Goal: Task Accomplishment & Management: Complete application form

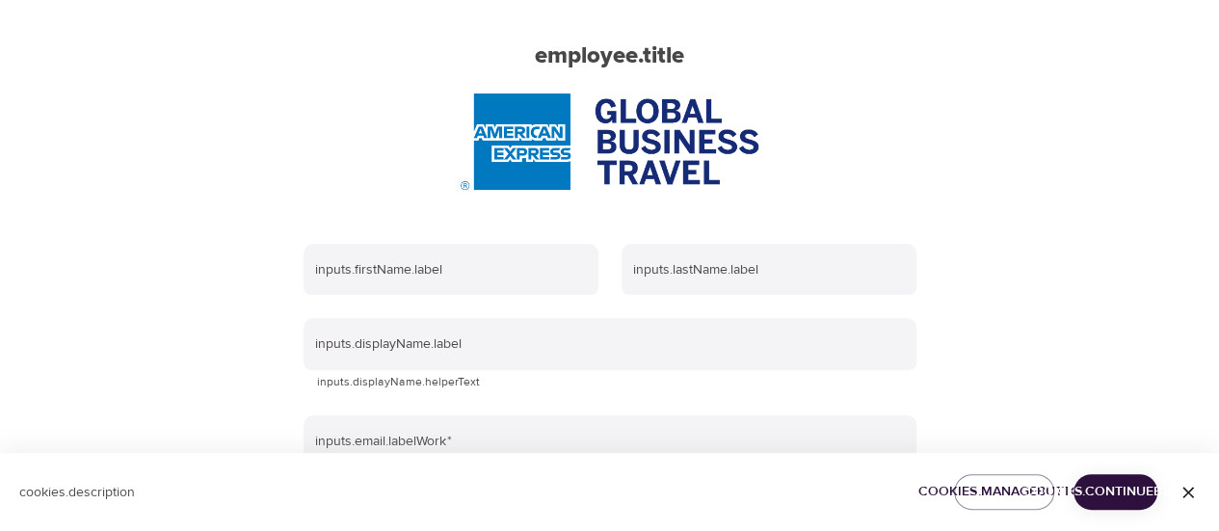
scroll to position [289, 0]
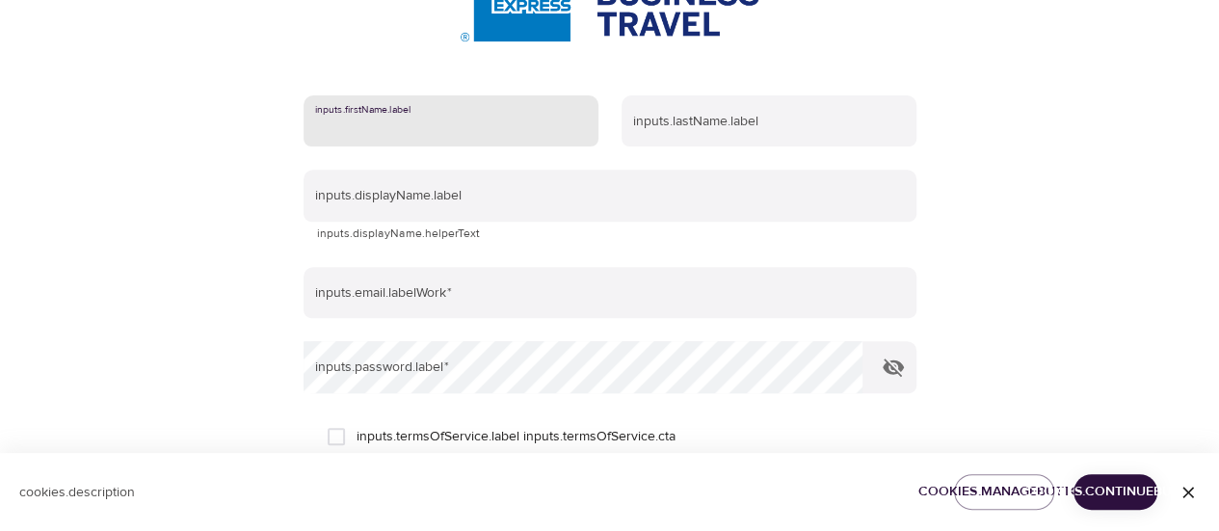
click at [485, 133] on input "text" at bounding box center [451, 121] width 295 height 52
type input "Sonia"
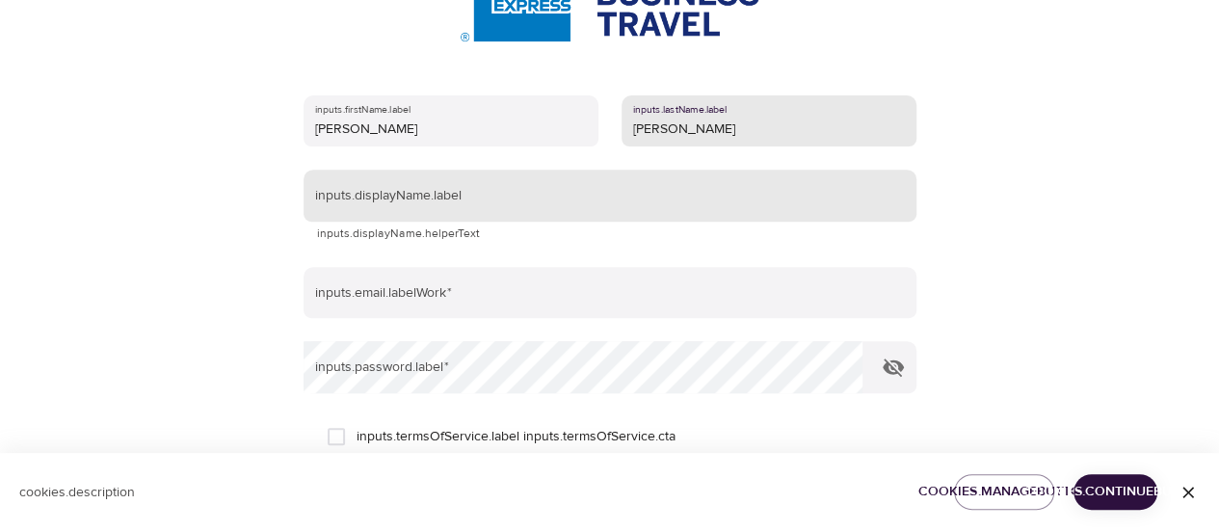
type input "Andrade Lee"
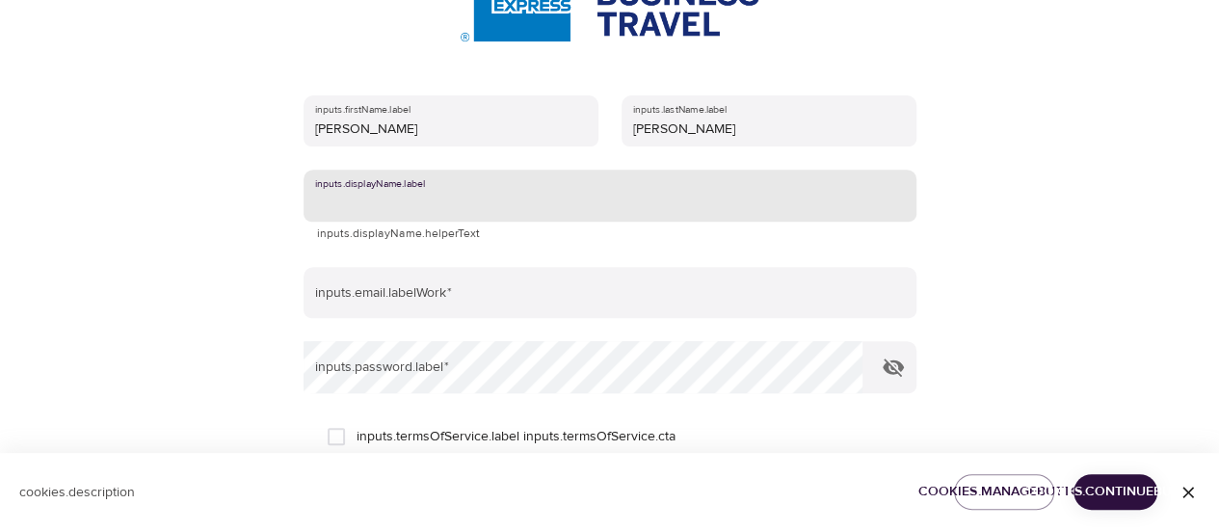
click at [480, 208] on input "text" at bounding box center [610, 196] width 613 height 52
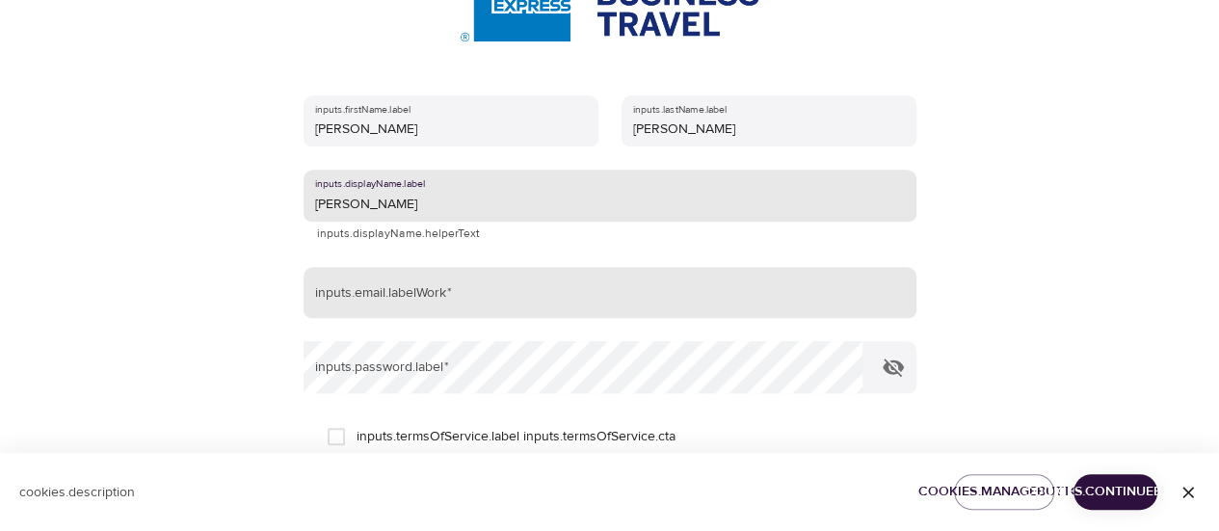
type input "Sonia Andrade Lee"
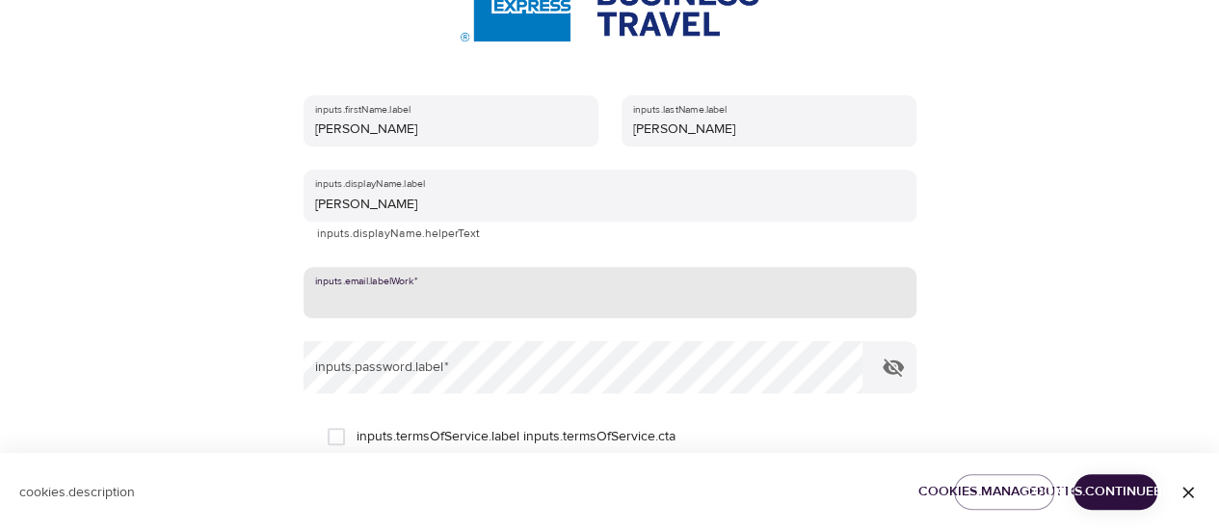
click at [455, 300] on input "email" at bounding box center [610, 293] width 613 height 52
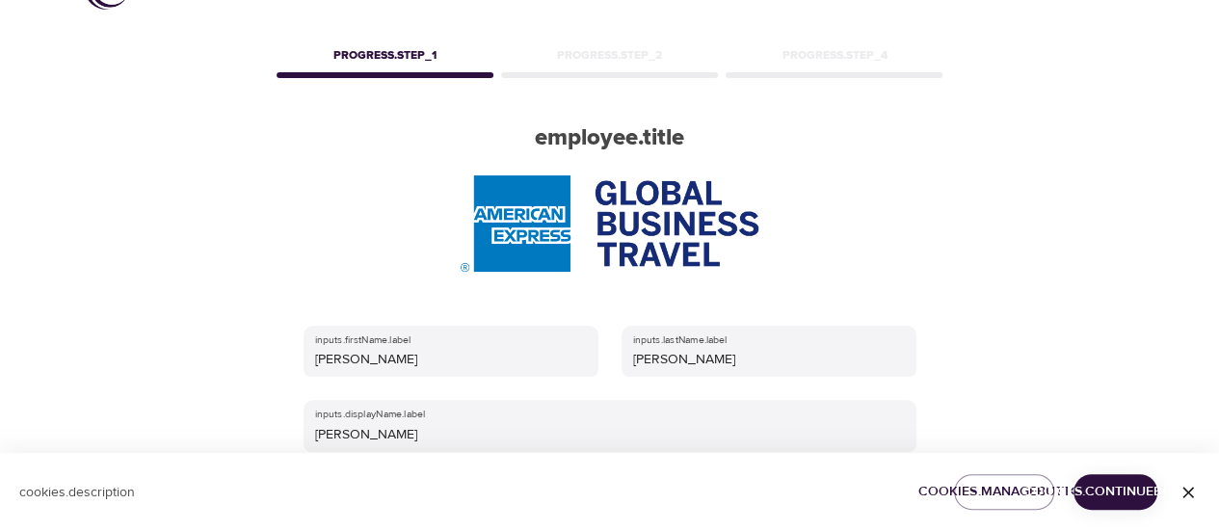
scroll to position [0, 0]
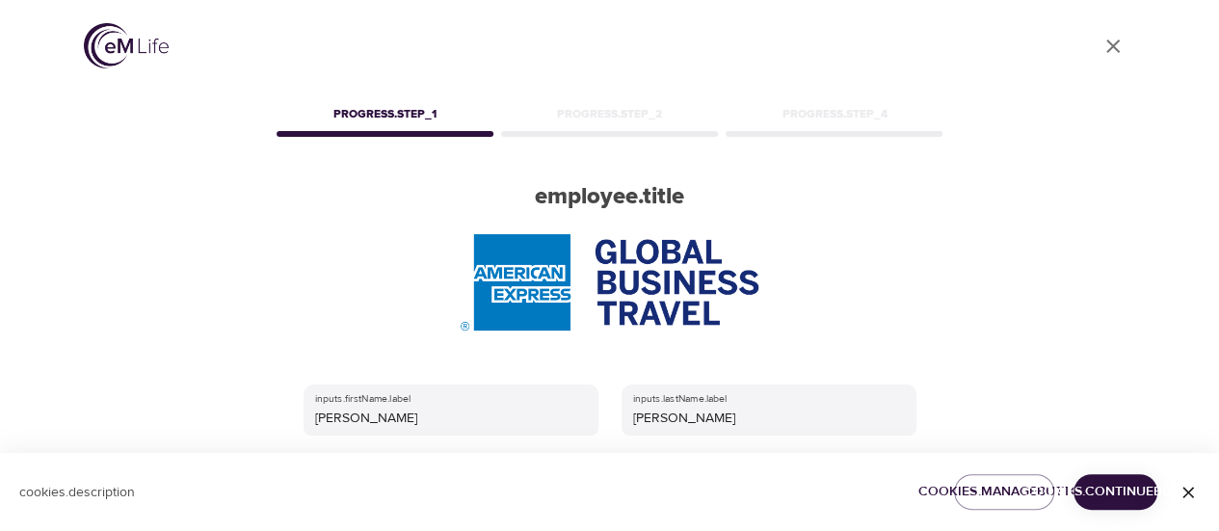
type input "sonia.andradelee@amexgbt.com"
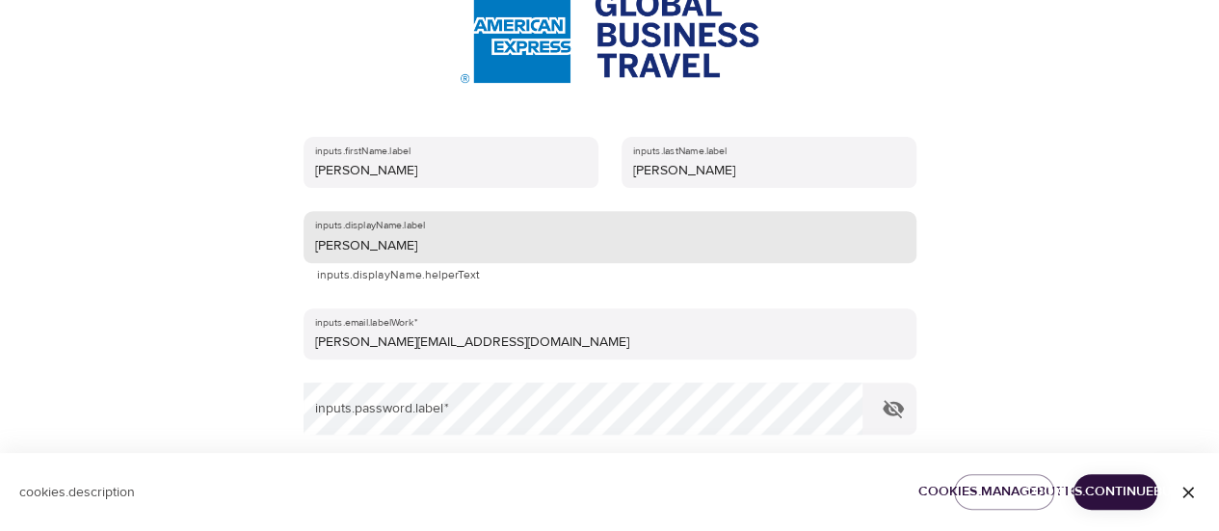
scroll to position [289, 0]
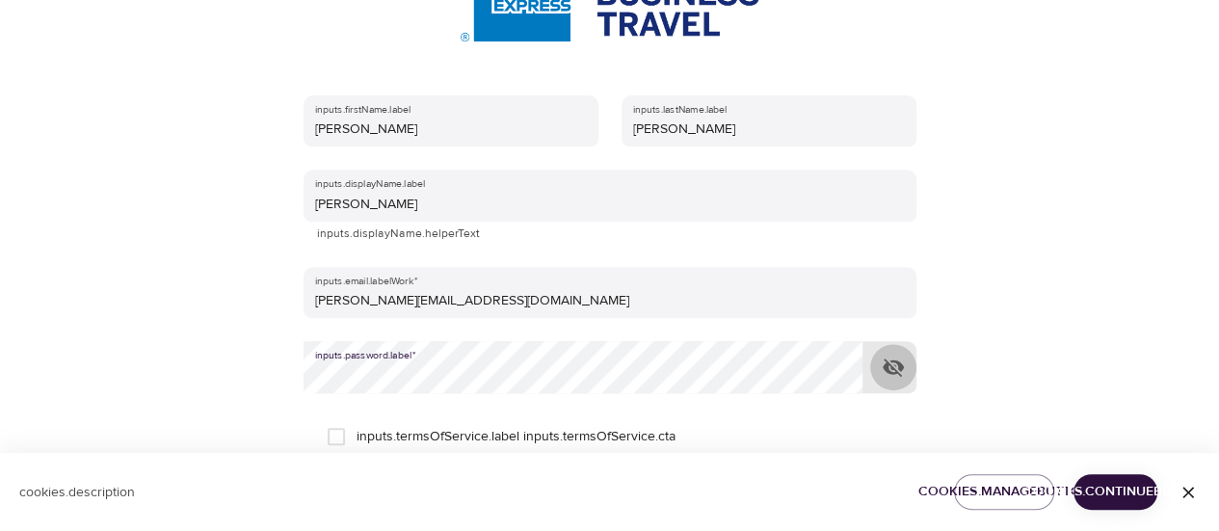
click at [896, 363] on icon "button" at bounding box center [893, 368] width 21 height 18
click at [337, 431] on input "inputs.termsOfService.label inputs.termsOfService.cta" at bounding box center [336, 436] width 40 height 40
checkbox input "true"
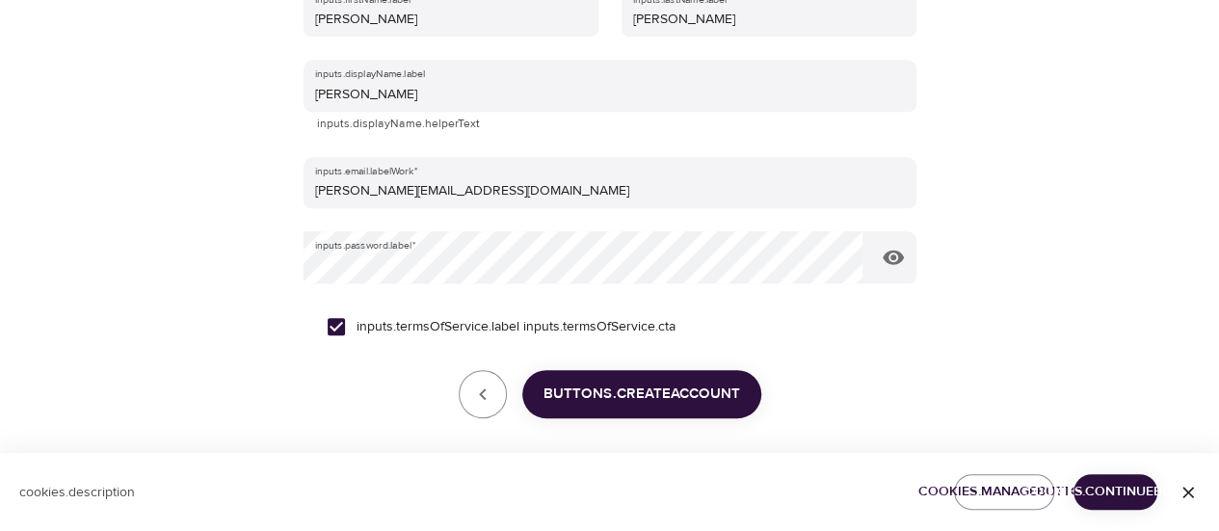
scroll to position [468, 0]
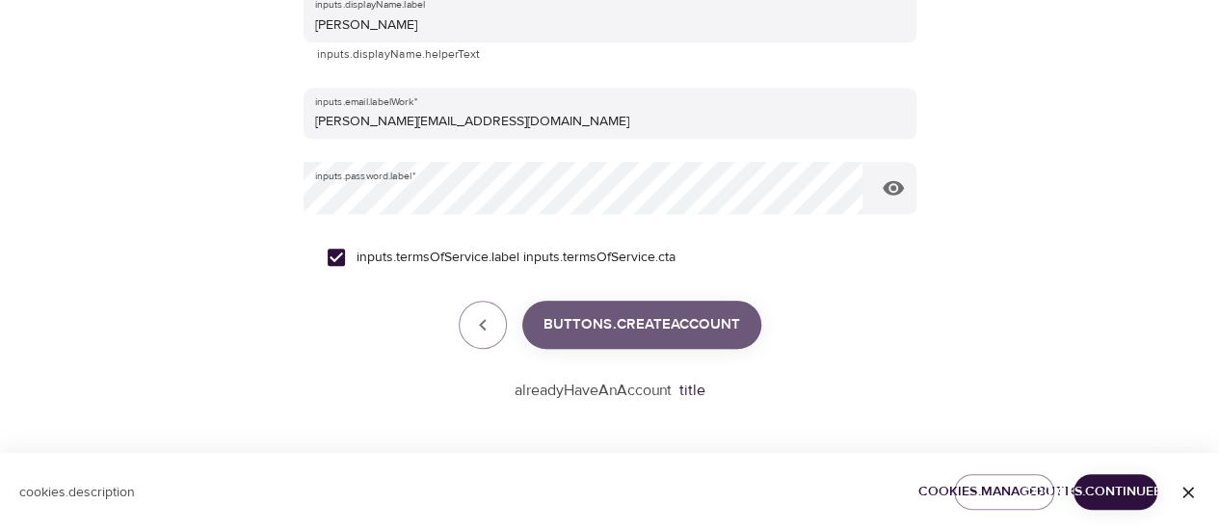
click at [648, 317] on span "buttons.createAccount" at bounding box center [642, 324] width 197 height 25
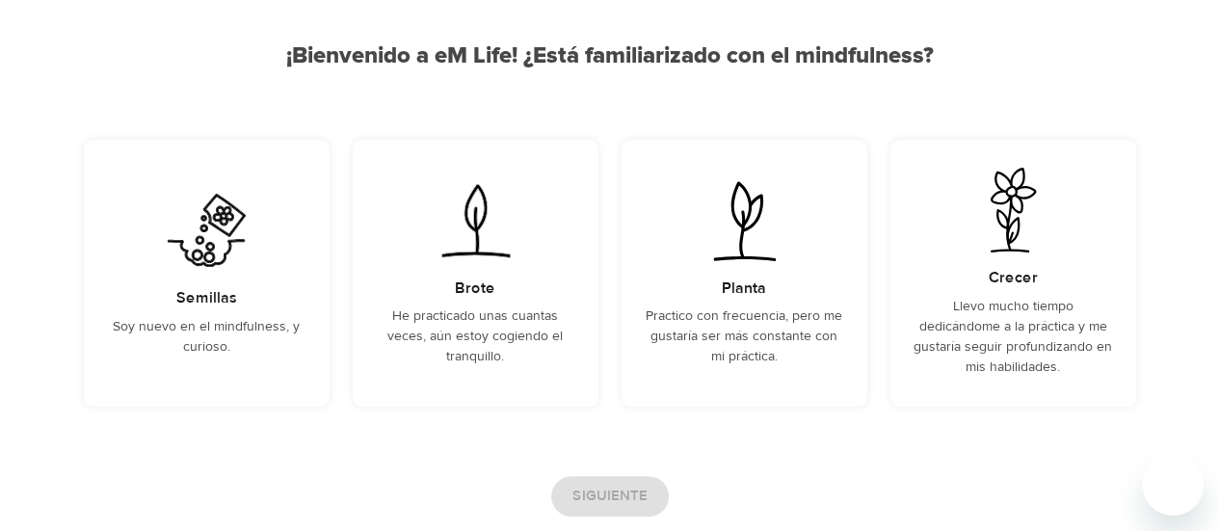
scroll to position [190, 0]
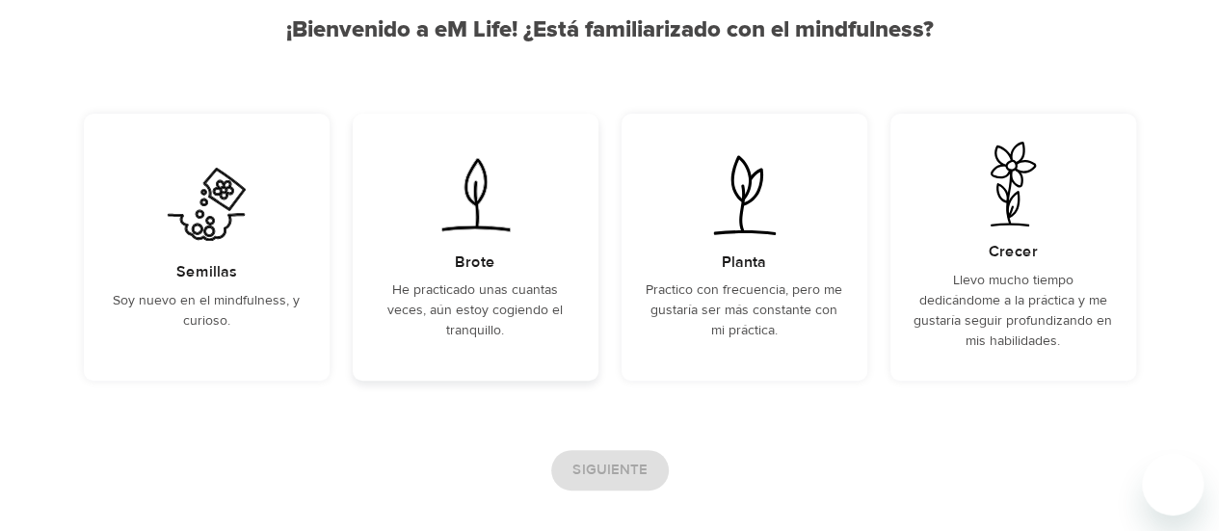
click at [454, 252] on div "Brote He practicado unas cuantas veces, aún estoy cogiendo el tranquillo." at bounding box center [476, 247] width 246 height 267
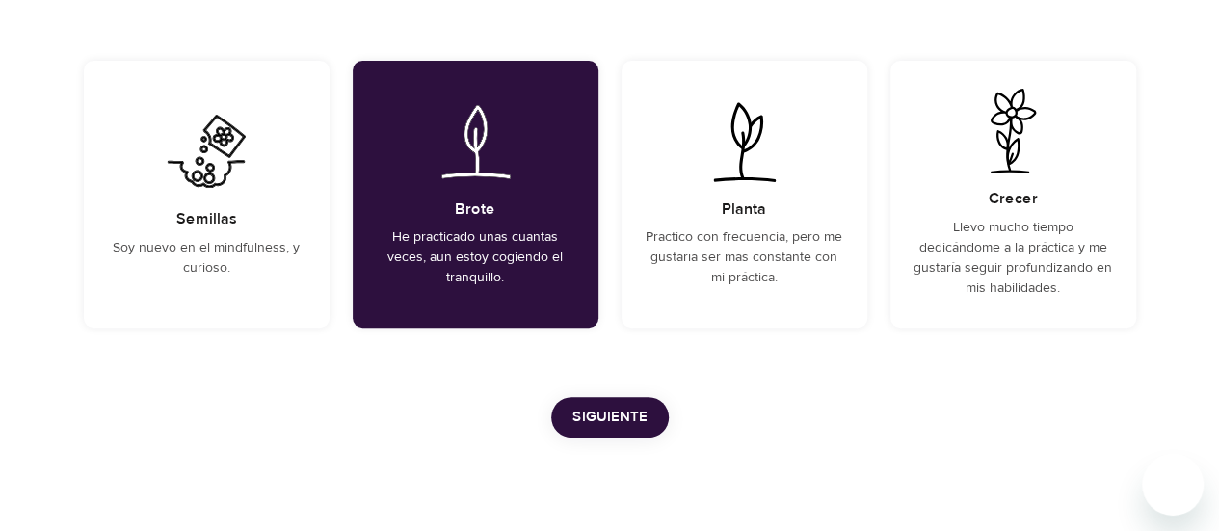
scroll to position [286, 0]
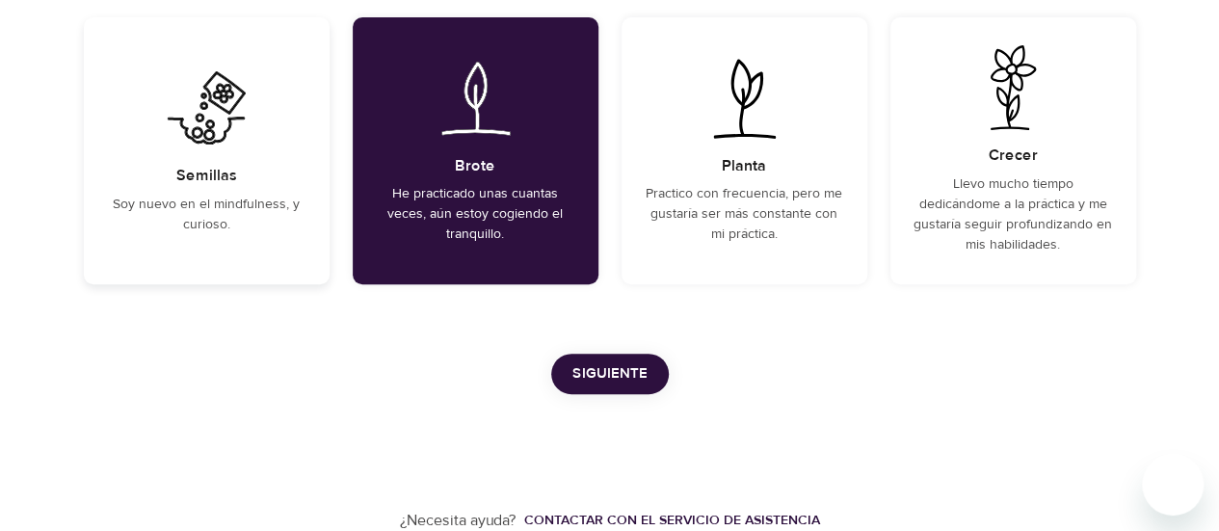
click at [235, 166] on div "Semillas Soy nuevo en el mindfulness, y curioso." at bounding box center [207, 150] width 246 height 267
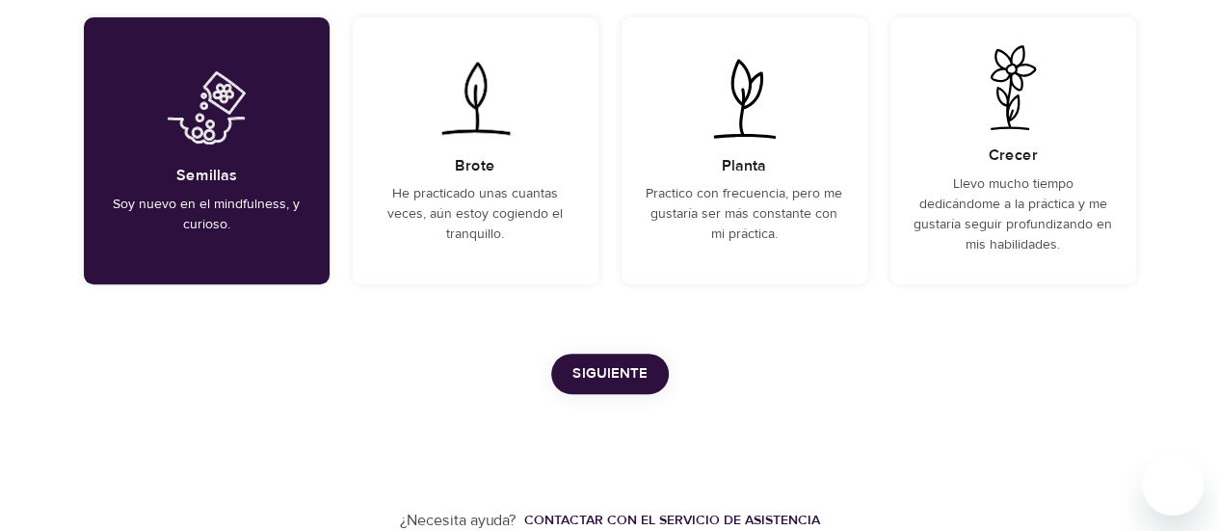
click at [628, 375] on span "Siguiente" at bounding box center [610, 373] width 75 height 25
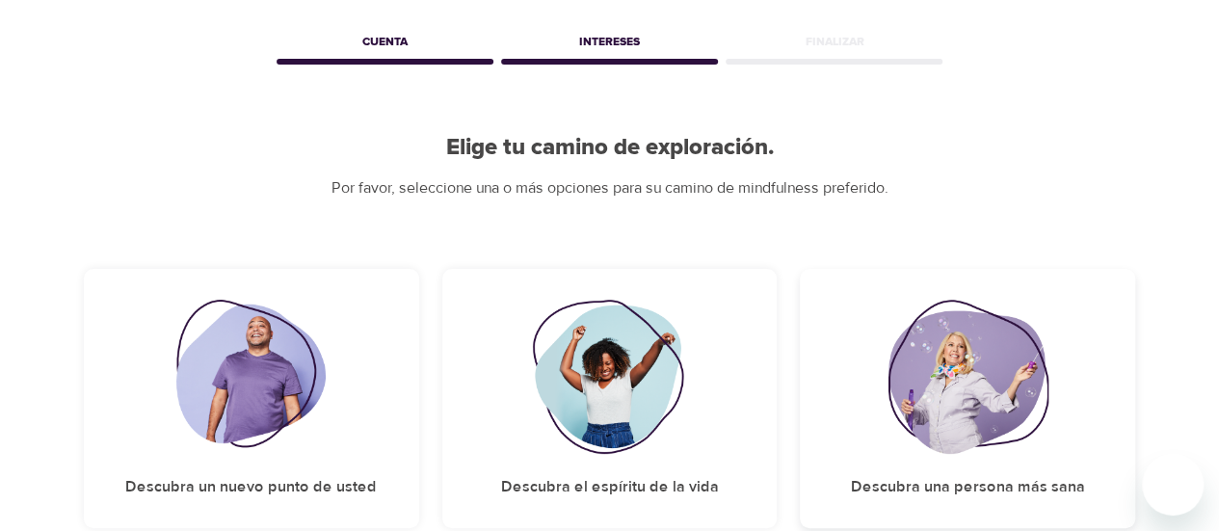
scroll to position [193, 0]
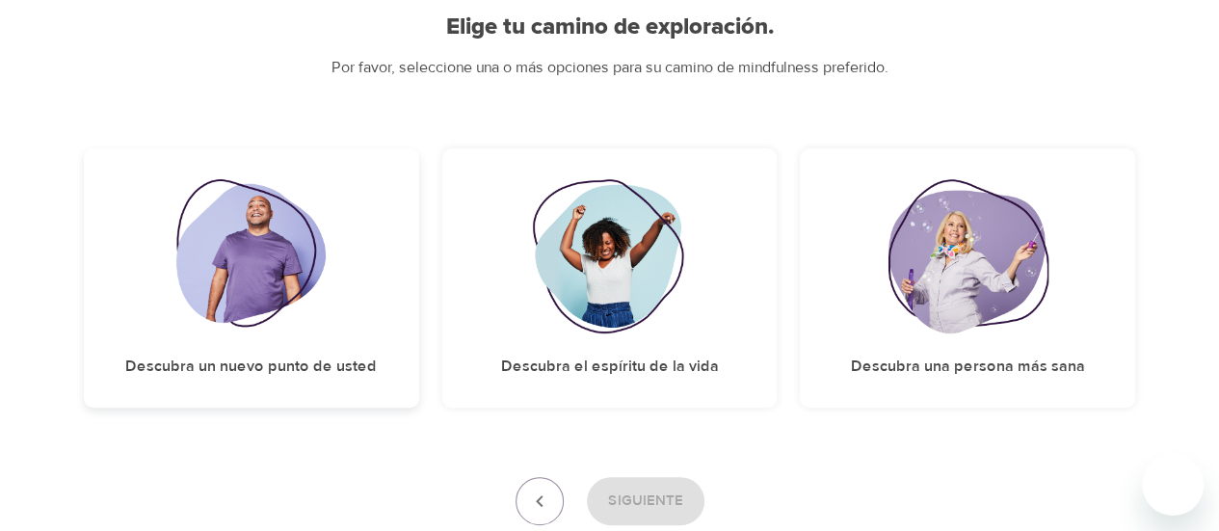
click at [328, 258] on div "Descubra un nuevo punto de usted" at bounding box center [251, 277] width 335 height 259
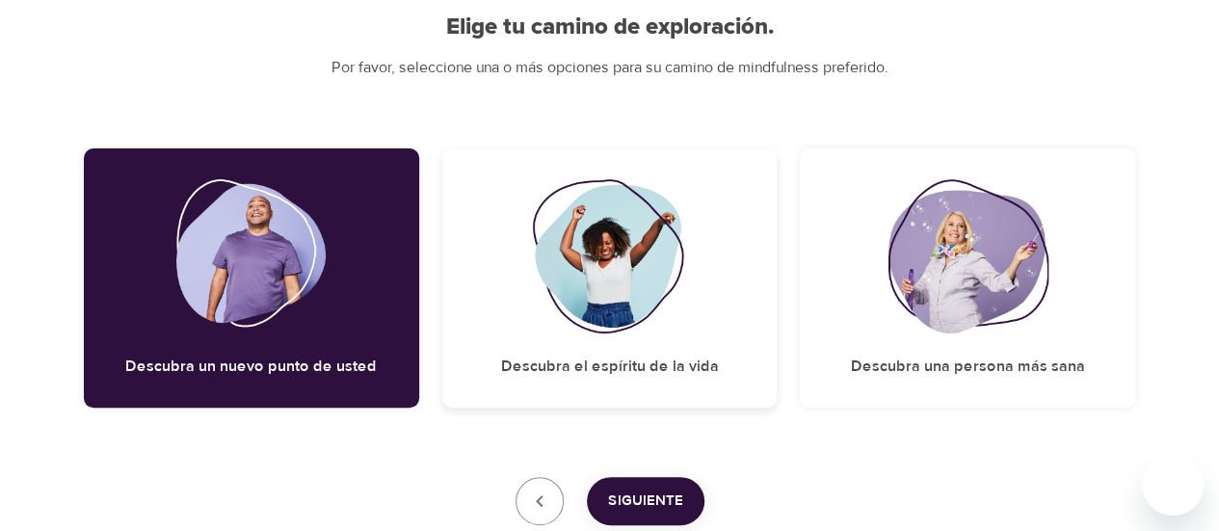
click at [565, 267] on img at bounding box center [610, 256] width 156 height 154
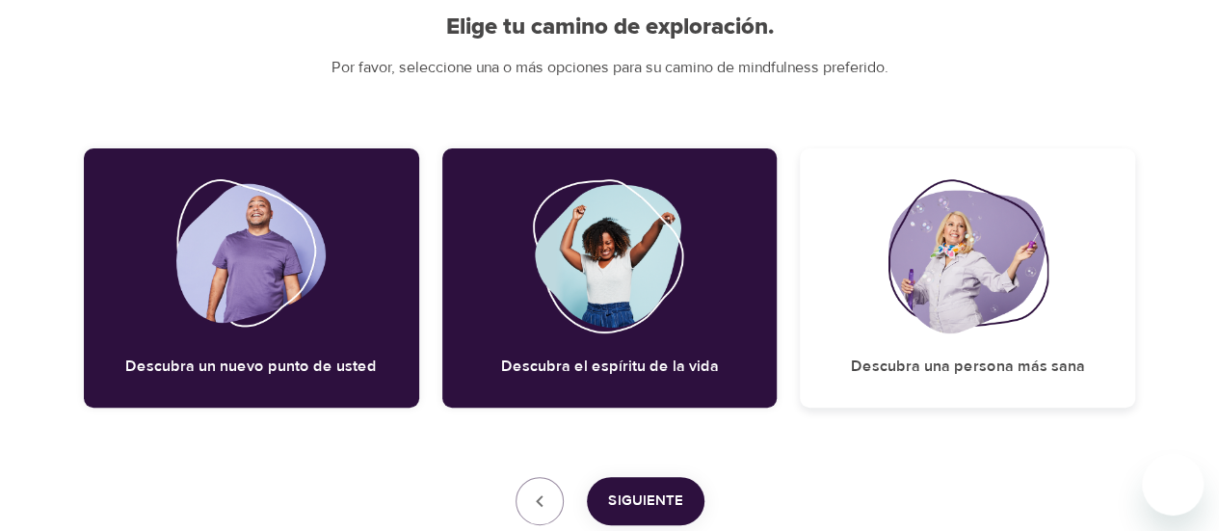
click at [955, 287] on img at bounding box center [968, 256] width 160 height 154
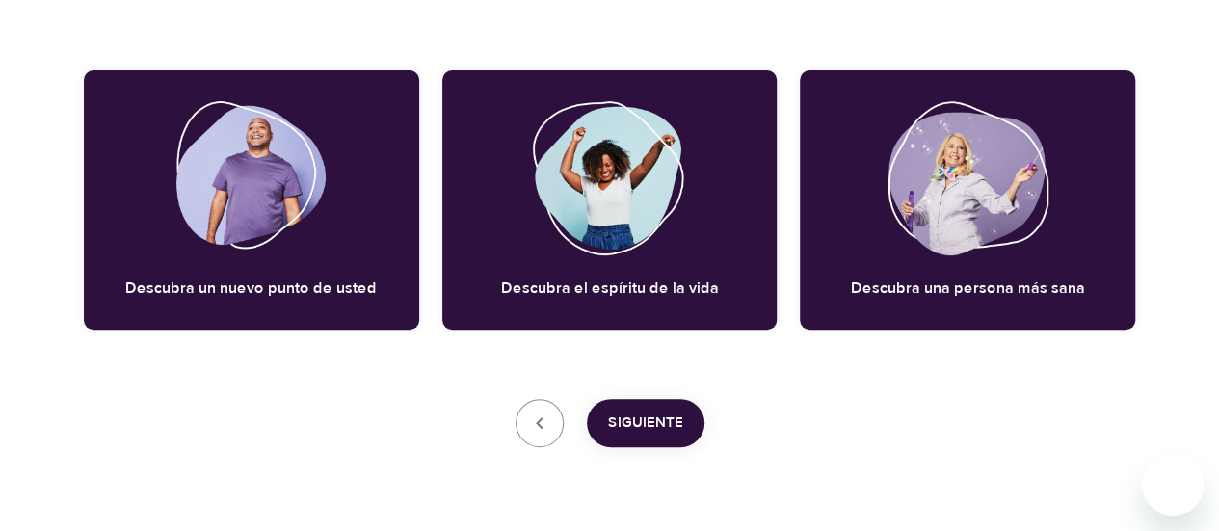
scroll to position [324, 0]
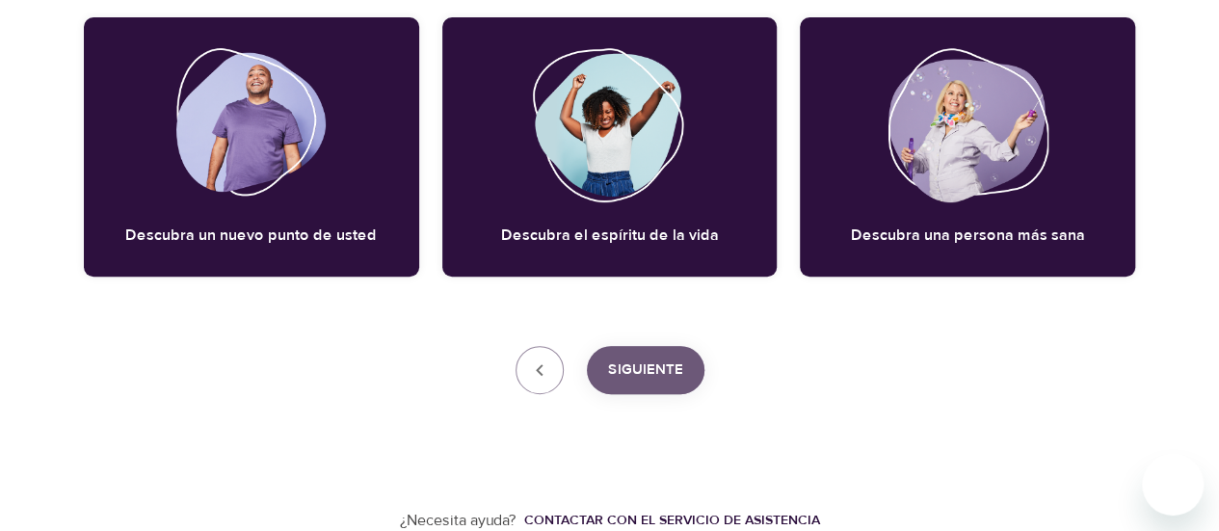
click at [660, 373] on span "Siguiente" at bounding box center [645, 370] width 75 height 25
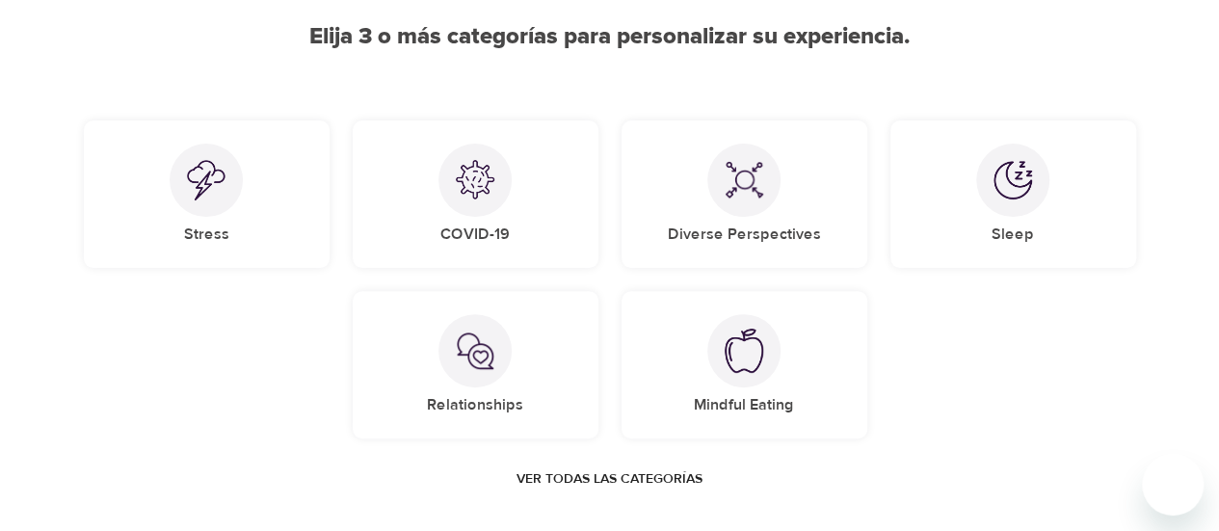
scroll to position [210, 0]
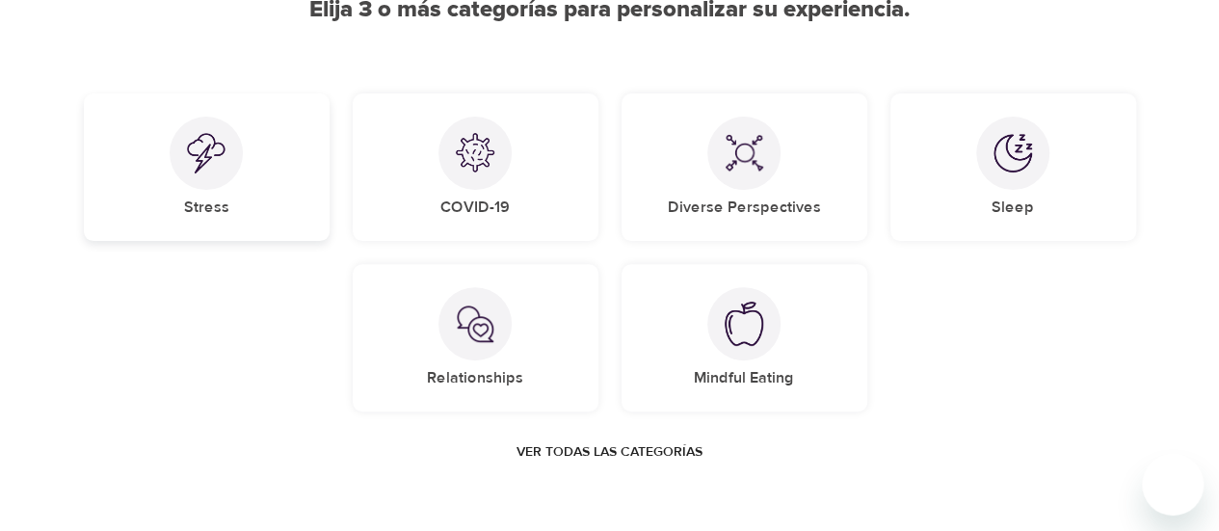
click at [204, 176] on div at bounding box center [206, 153] width 73 height 73
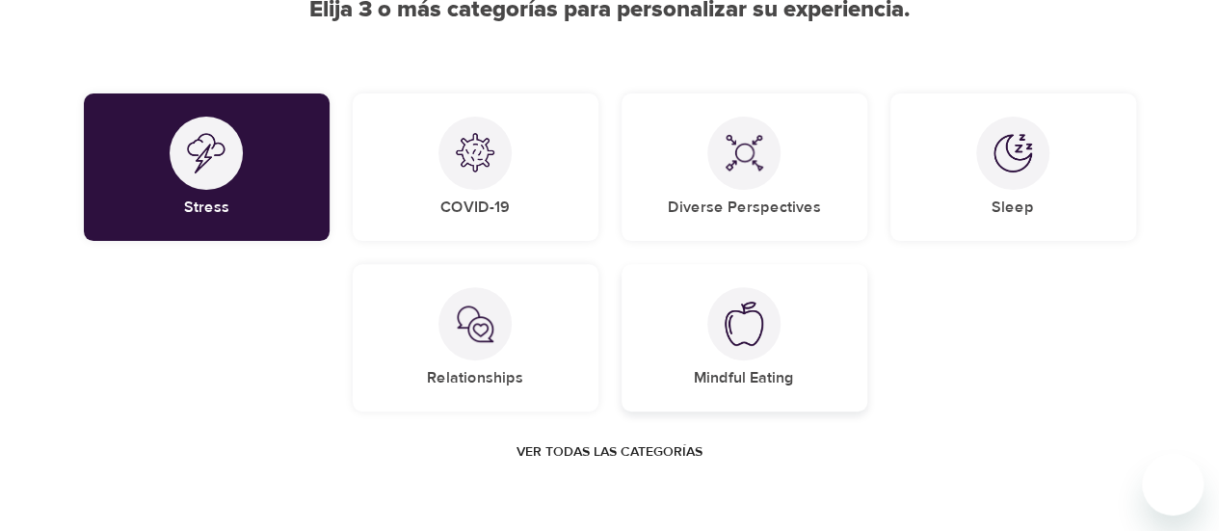
click at [738, 361] on div "Mindful Eating" at bounding box center [745, 337] width 246 height 147
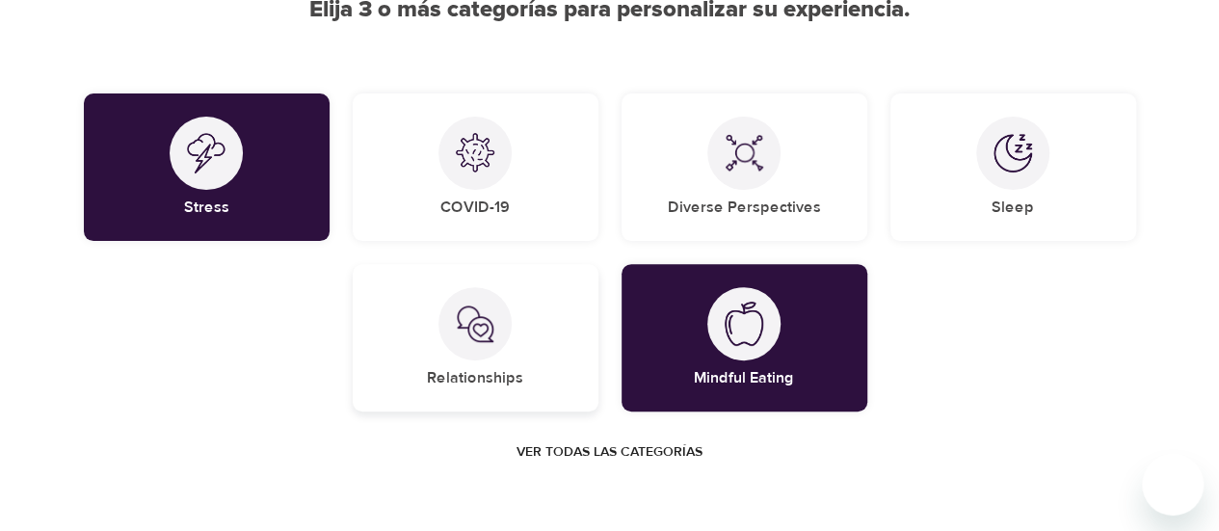
click at [480, 338] on img at bounding box center [475, 324] width 39 height 39
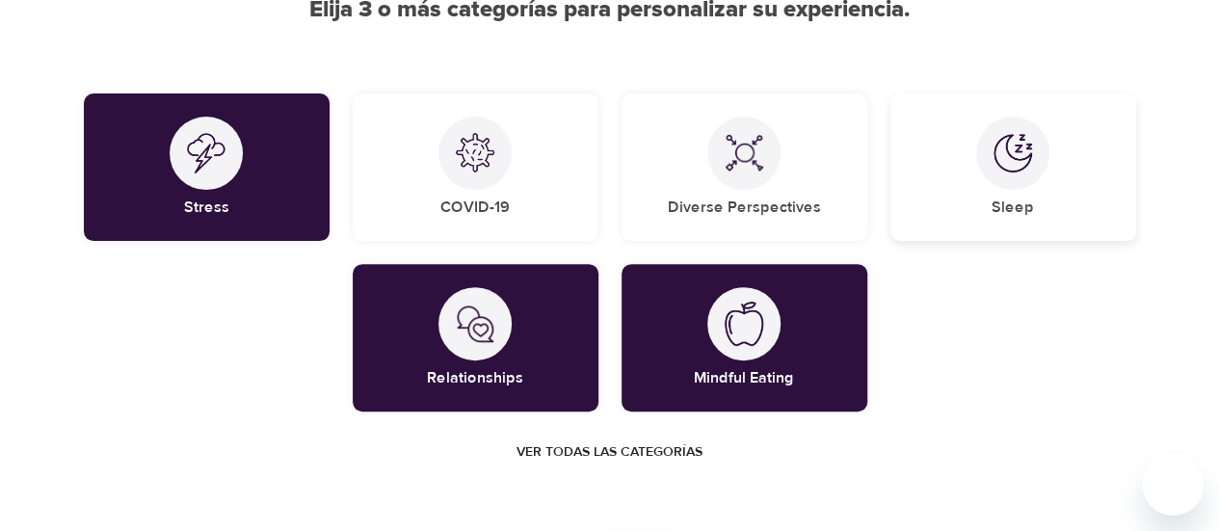
click at [1047, 203] on div "Sleep" at bounding box center [1014, 166] width 246 height 147
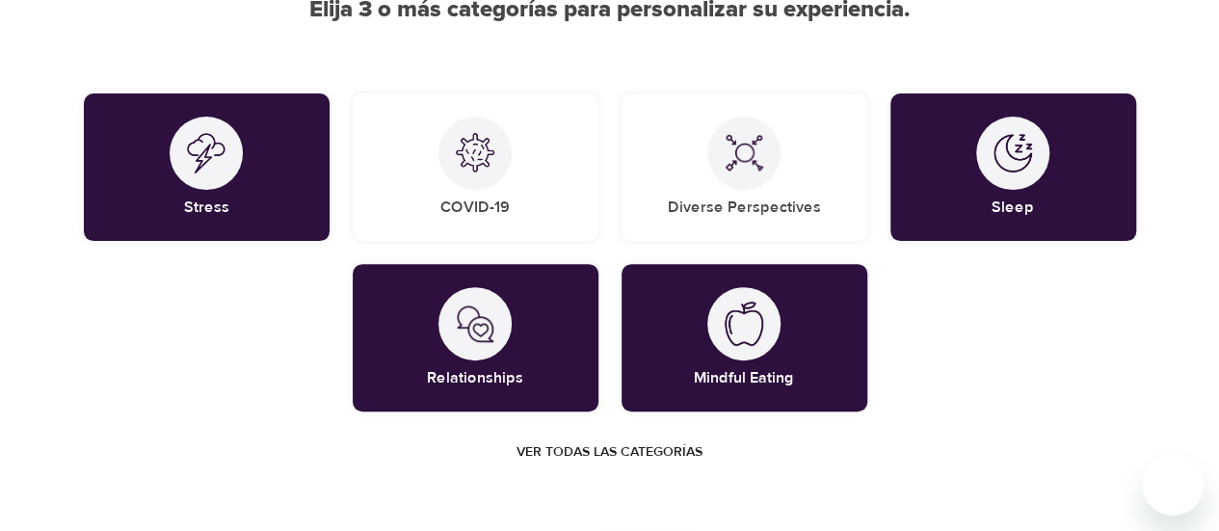
scroll to position [307, 0]
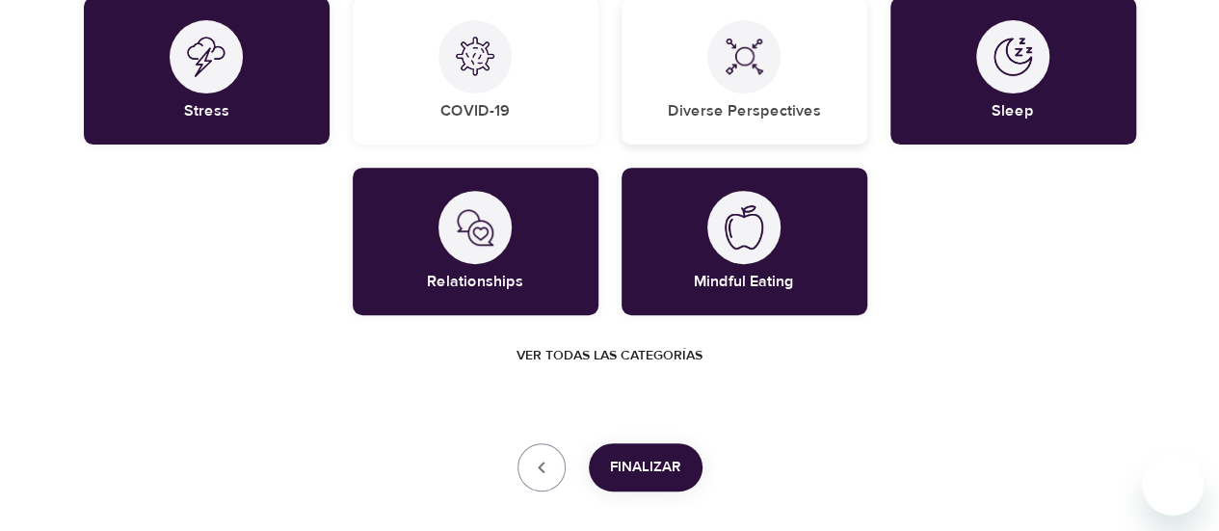
click at [742, 61] on img at bounding box center [744, 57] width 39 height 39
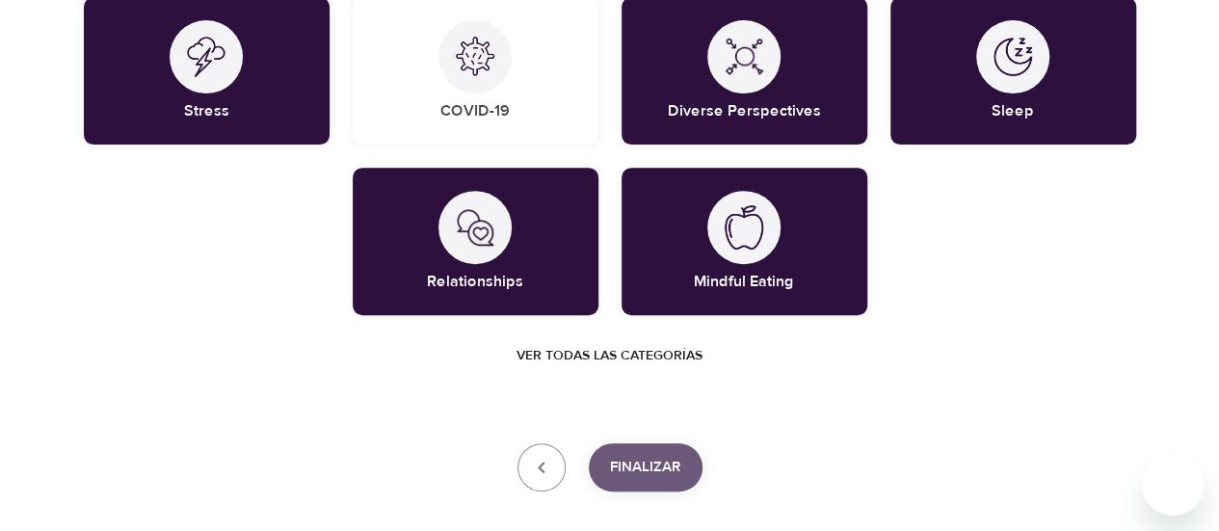
click at [655, 467] on span "Finalizar" at bounding box center [645, 467] width 71 height 25
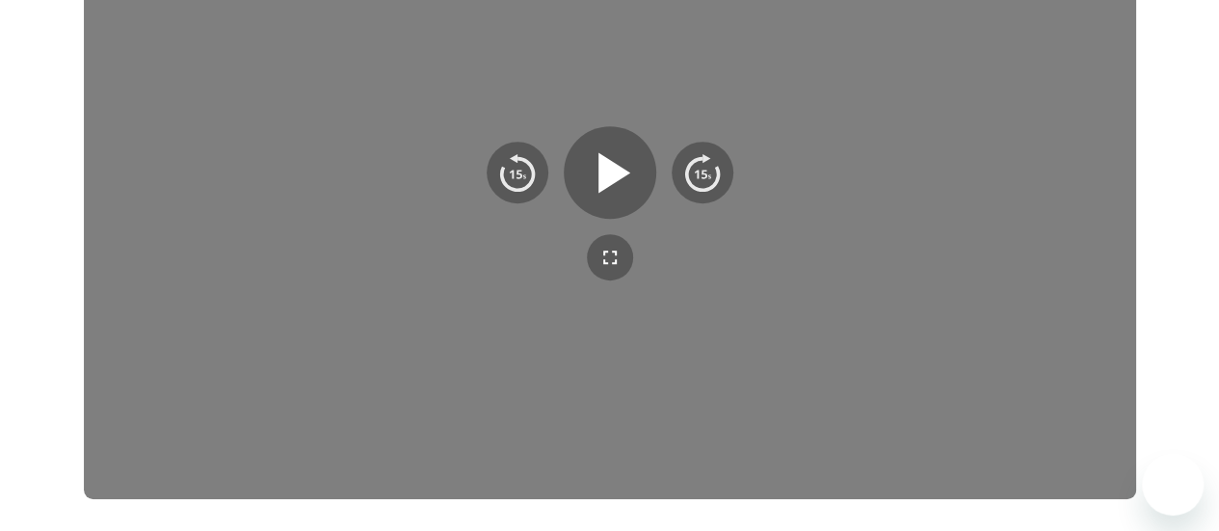
scroll to position [463, 0]
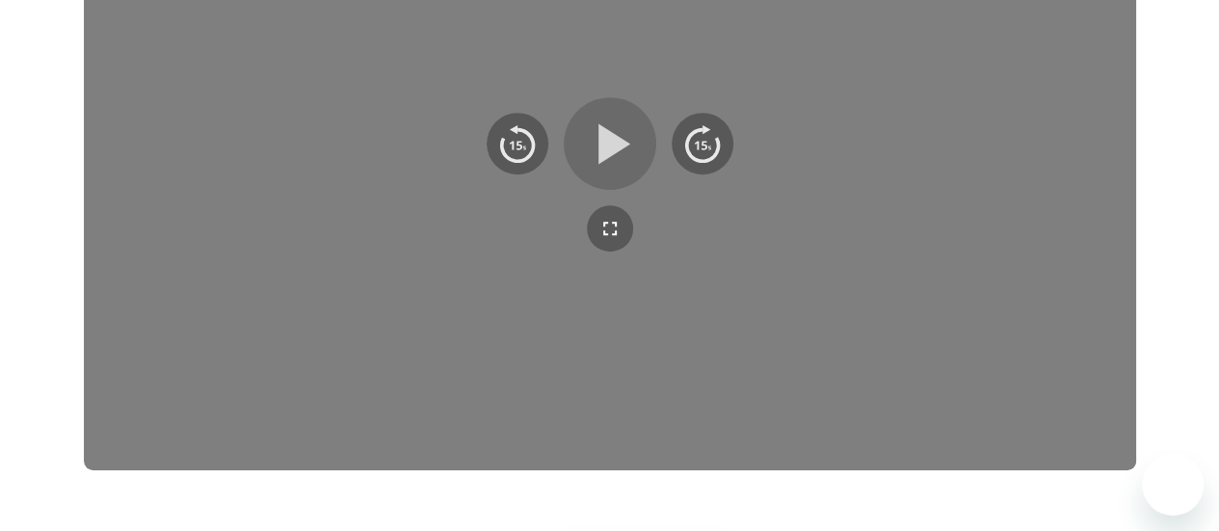
click at [610, 144] on icon "button" at bounding box center [615, 143] width 32 height 40
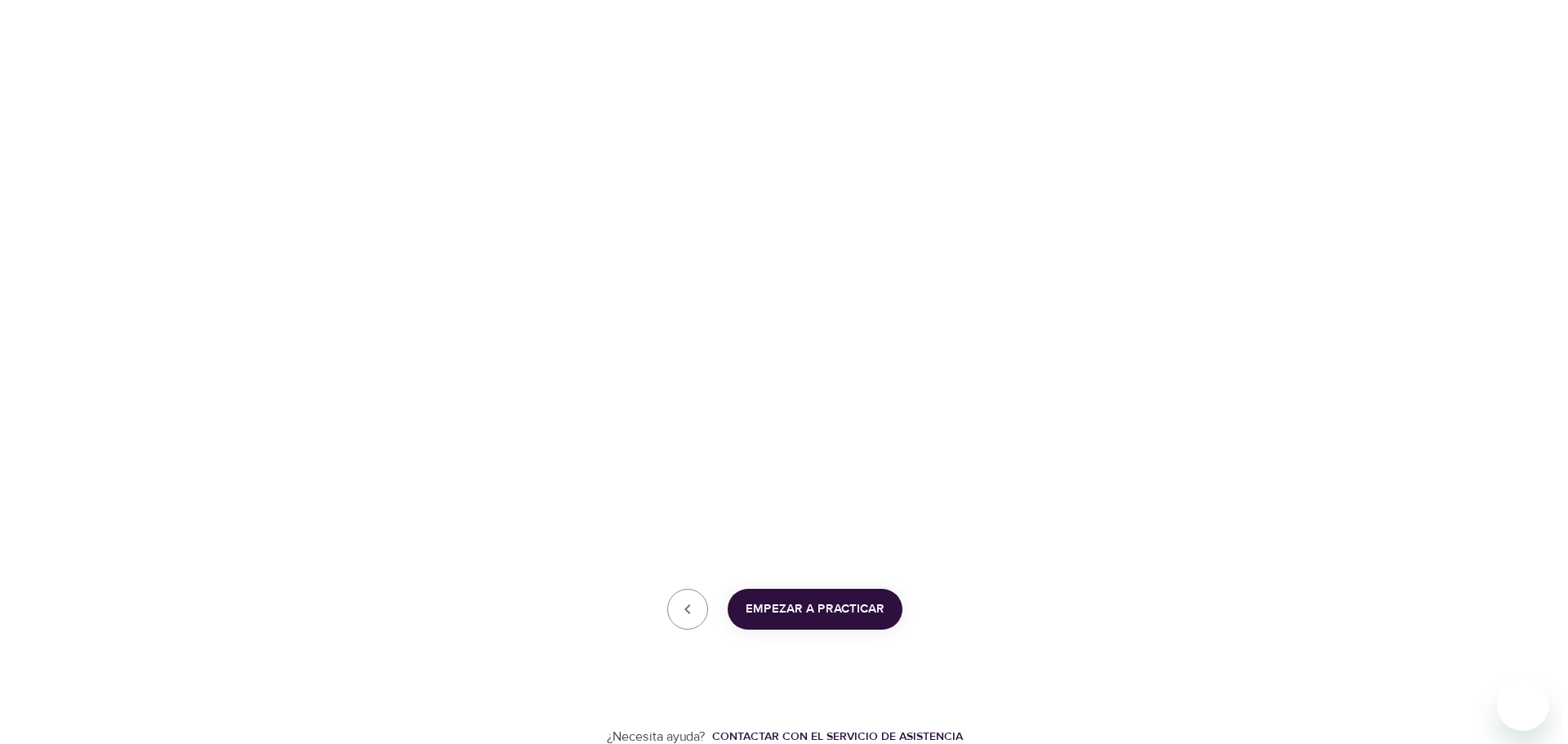
scroll to position [263, 0]
click at [820, 449] on span "Empezar a practicar" at bounding box center [808, 607] width 139 height 21
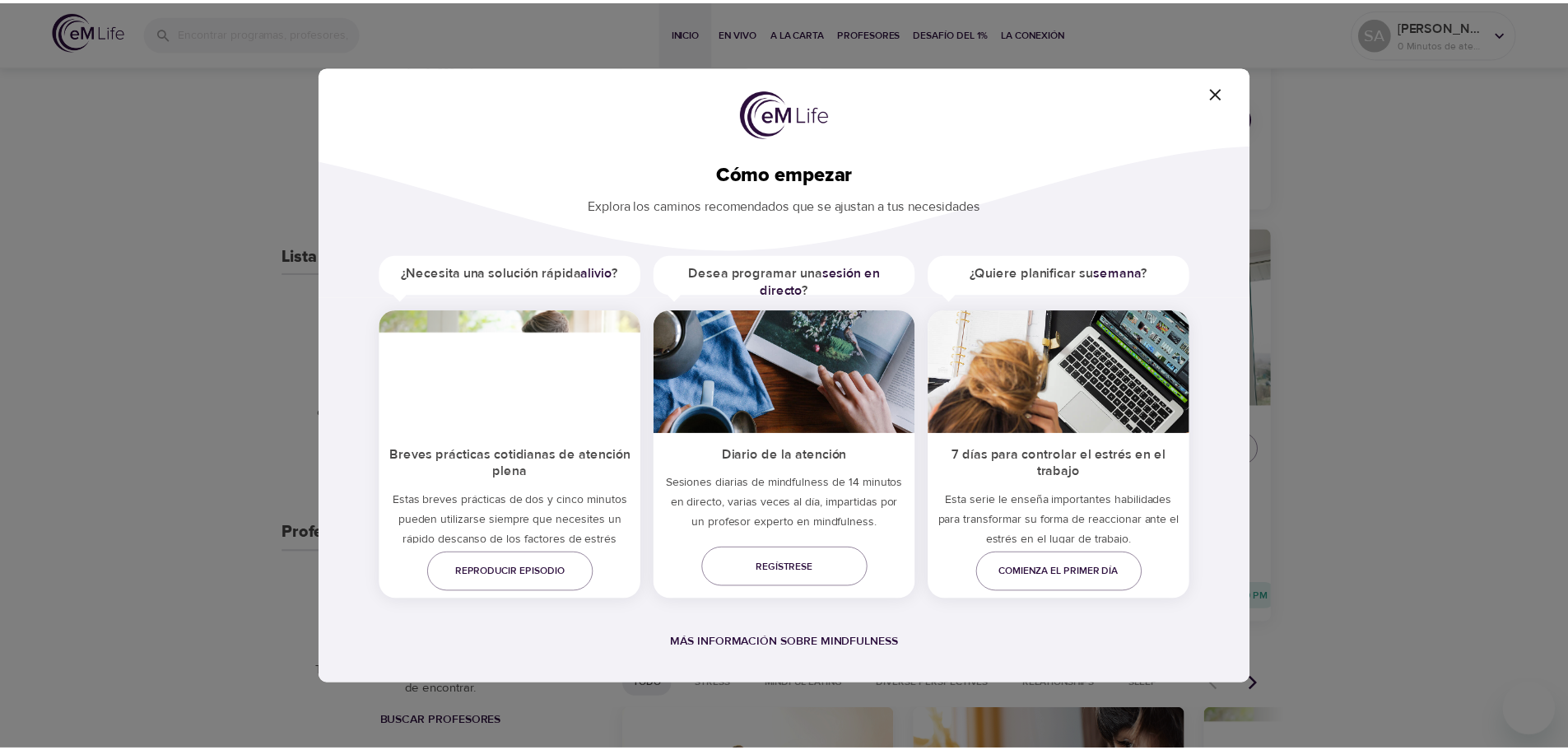
scroll to position [26, 0]
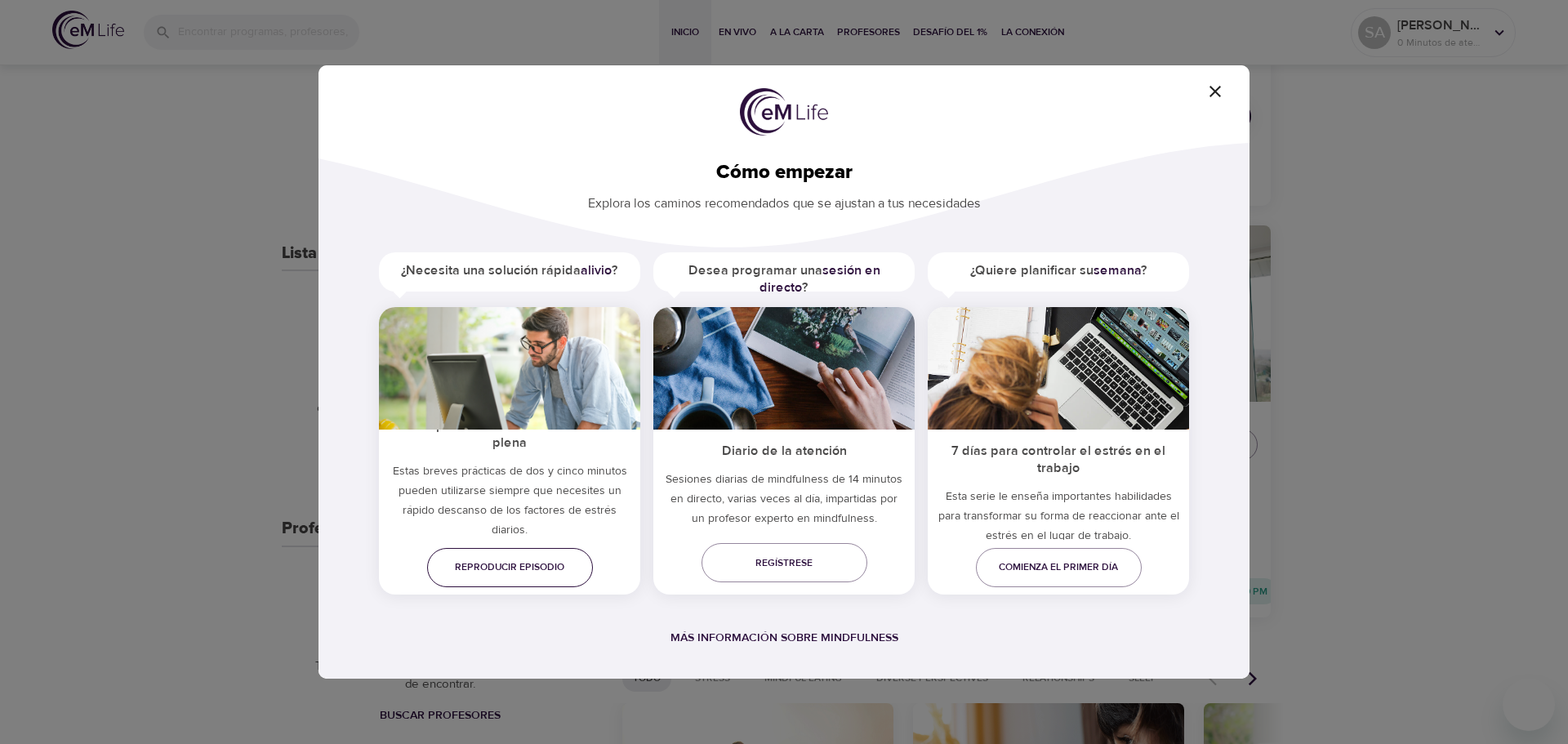
click at [493, 449] on span "Reproducir episodio" at bounding box center [510, 567] width 140 height 17
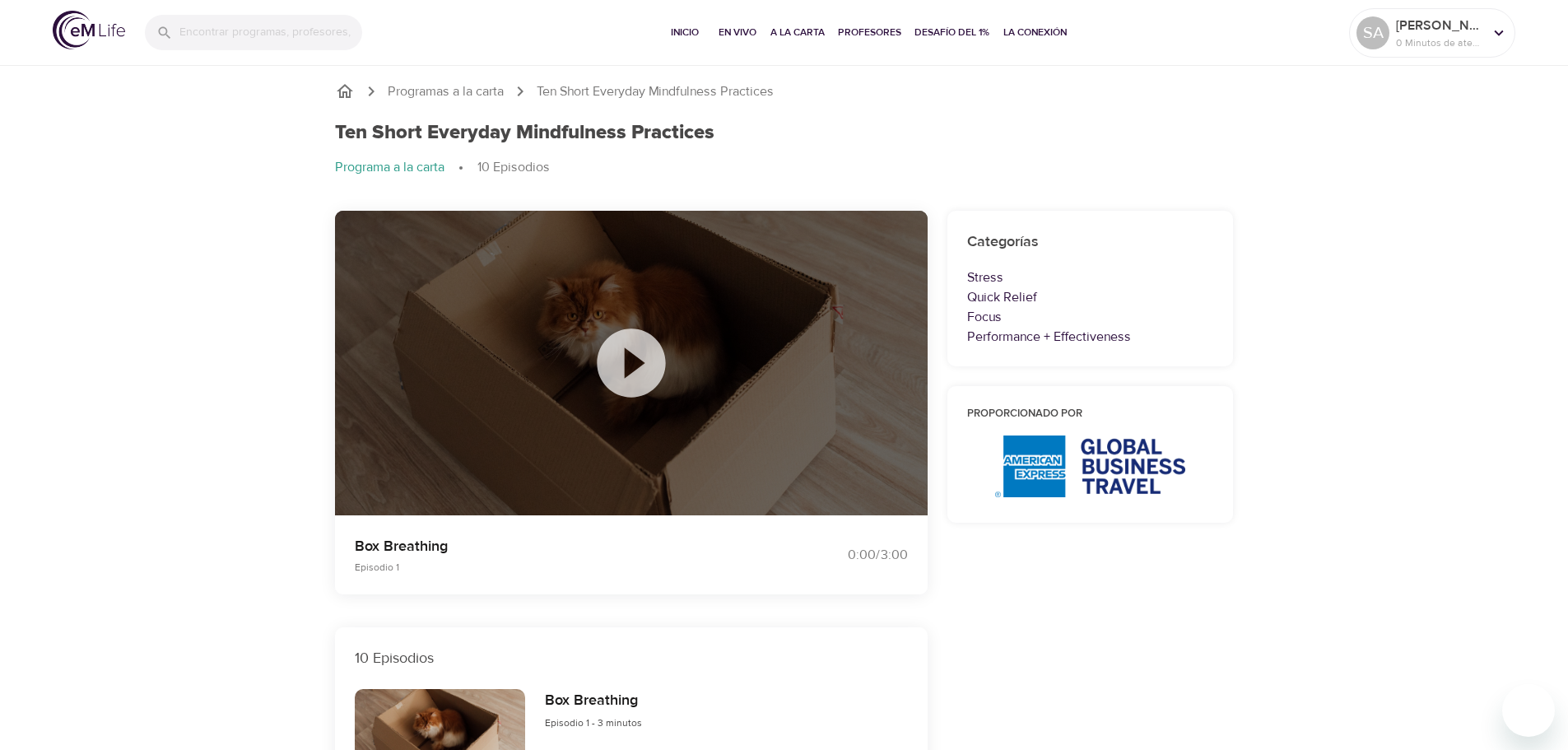
click at [632, 362] on icon at bounding box center [631, 363] width 82 height 82
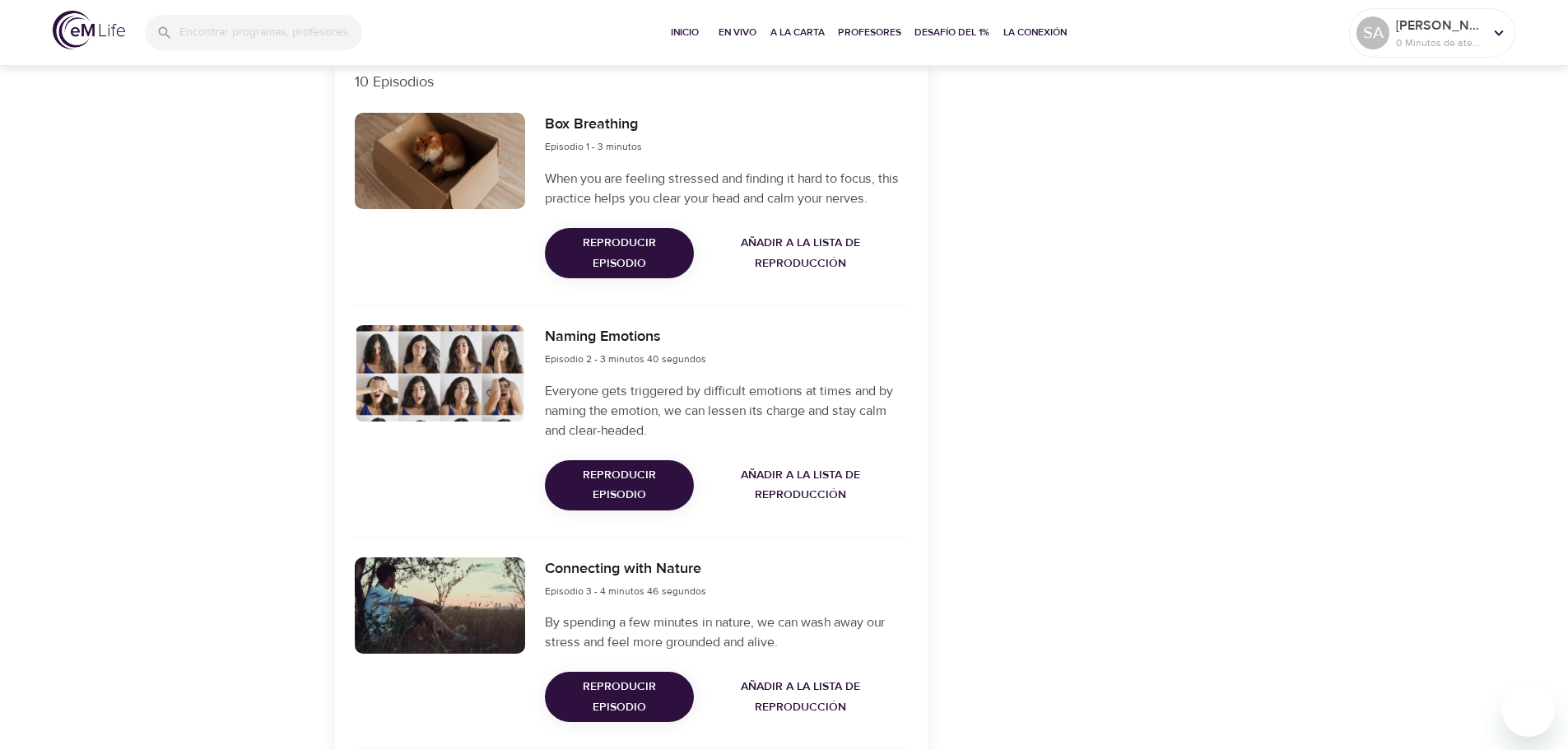
scroll to position [659, 0]
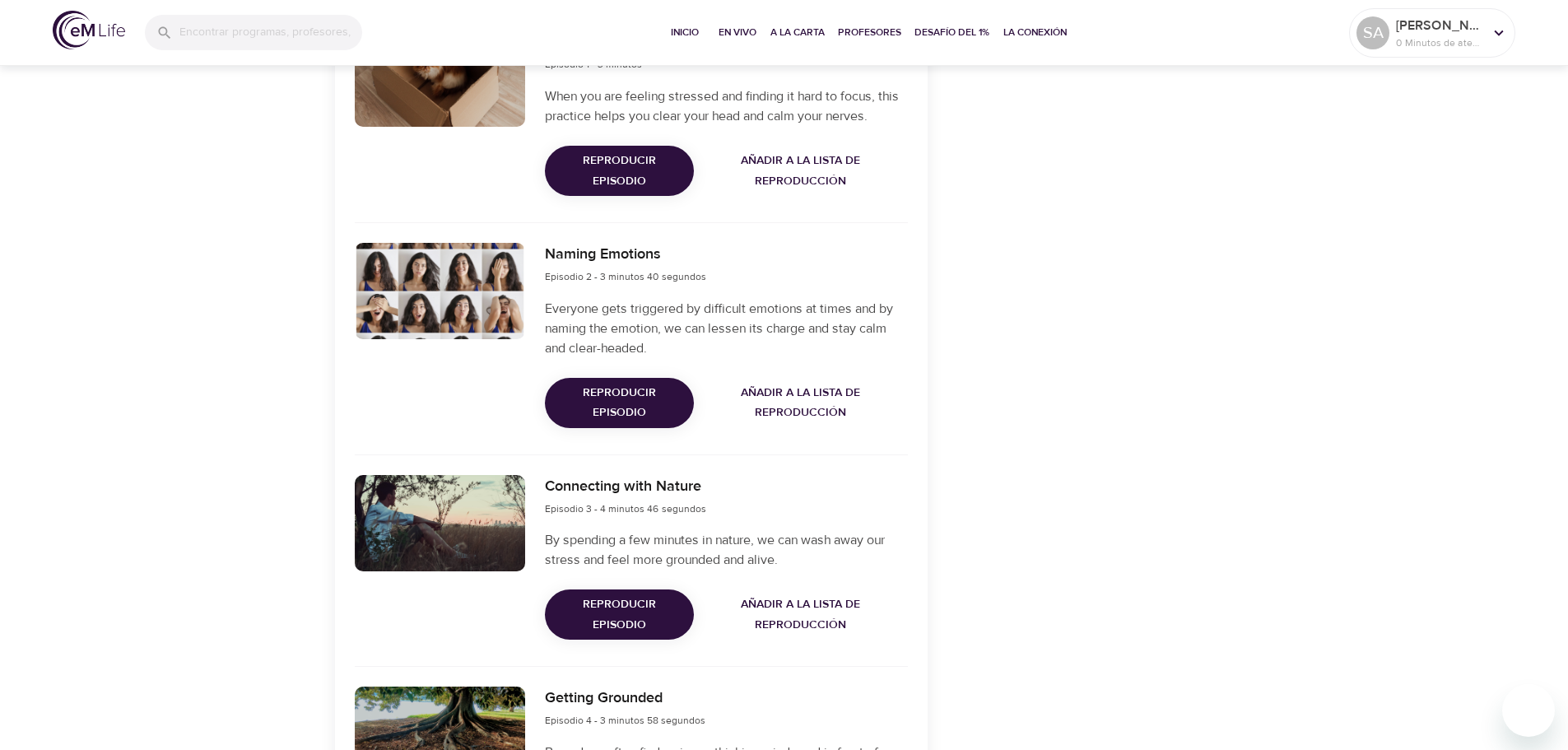
click at [616, 397] on span "Reproducir episodio" at bounding box center [619, 402] width 122 height 40
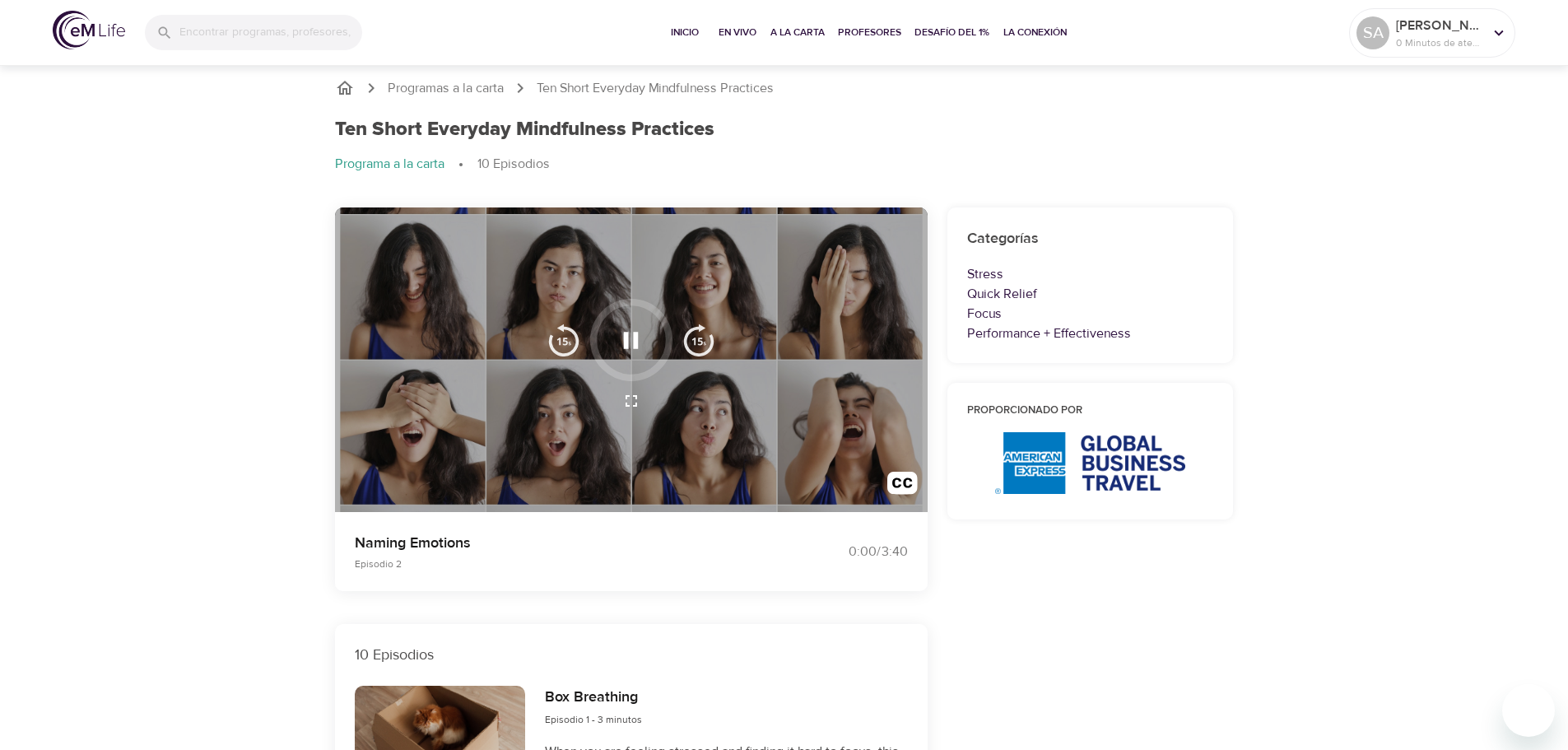
scroll to position [0, 0]
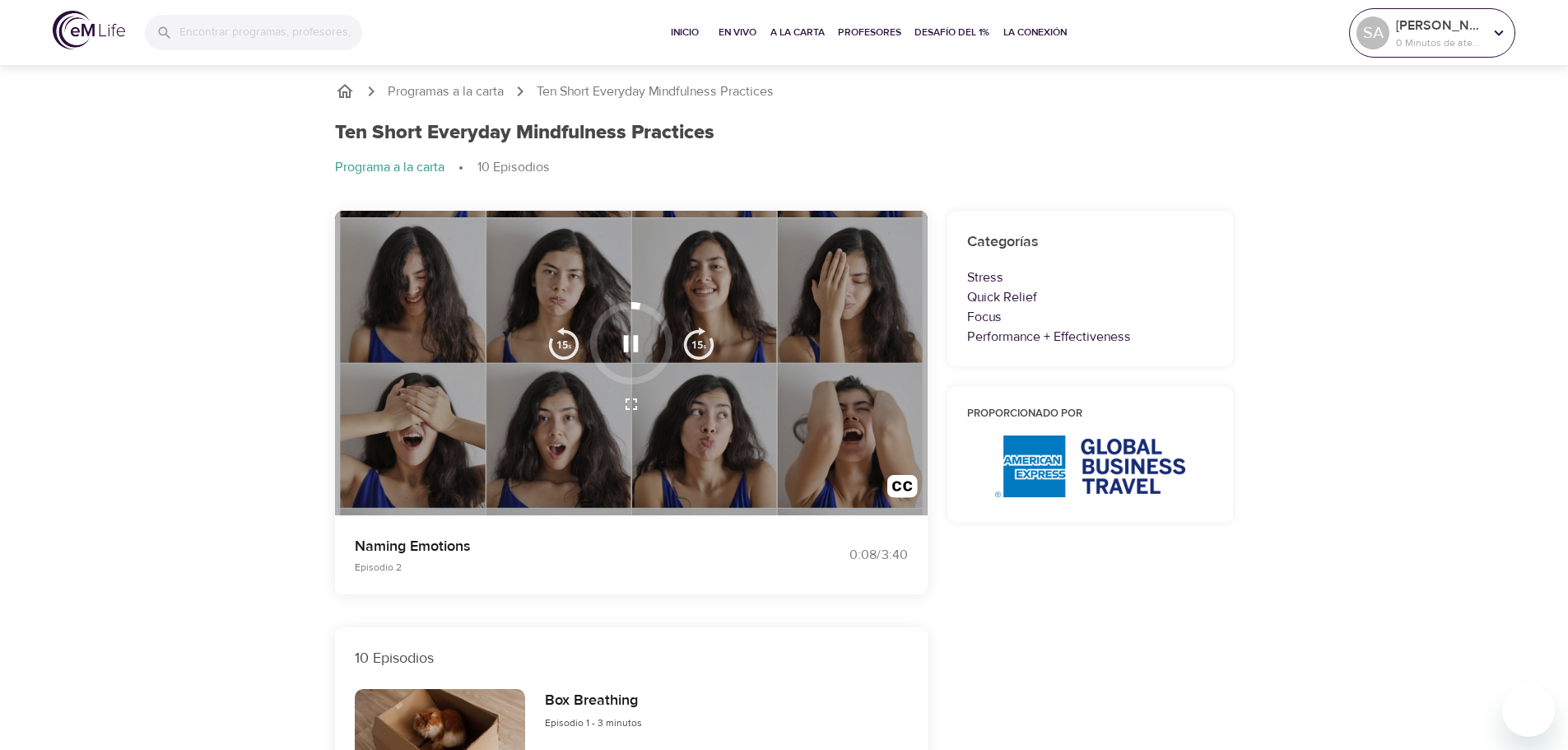
click at [1498, 27] on icon at bounding box center [1499, 32] width 18 height 18
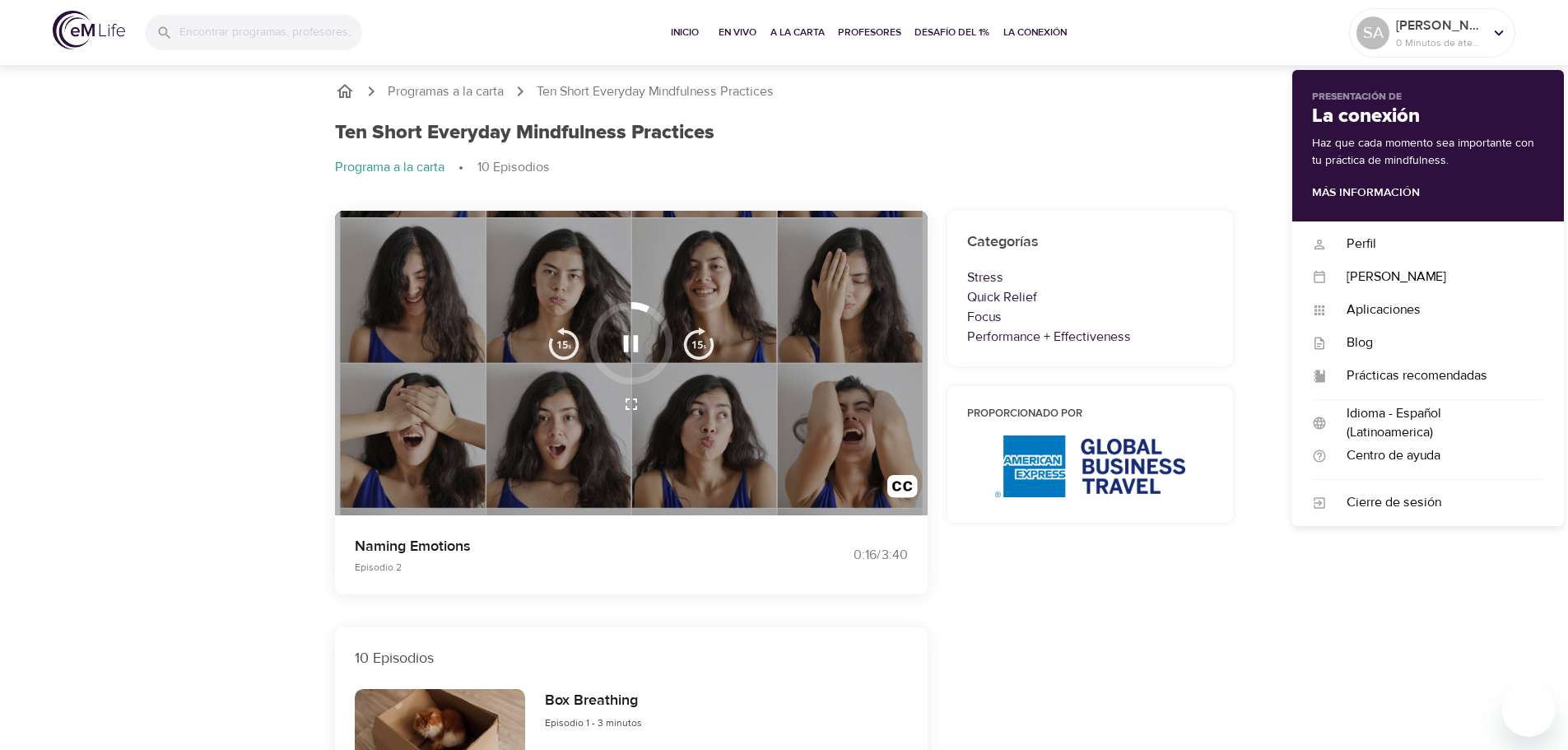
click at [1405, 120] on h2 "La conexión" at bounding box center [1428, 116] width 232 height 24
click at [1425, 35] on p "0 Minutos de atención" at bounding box center [1440, 42] width 87 height 15
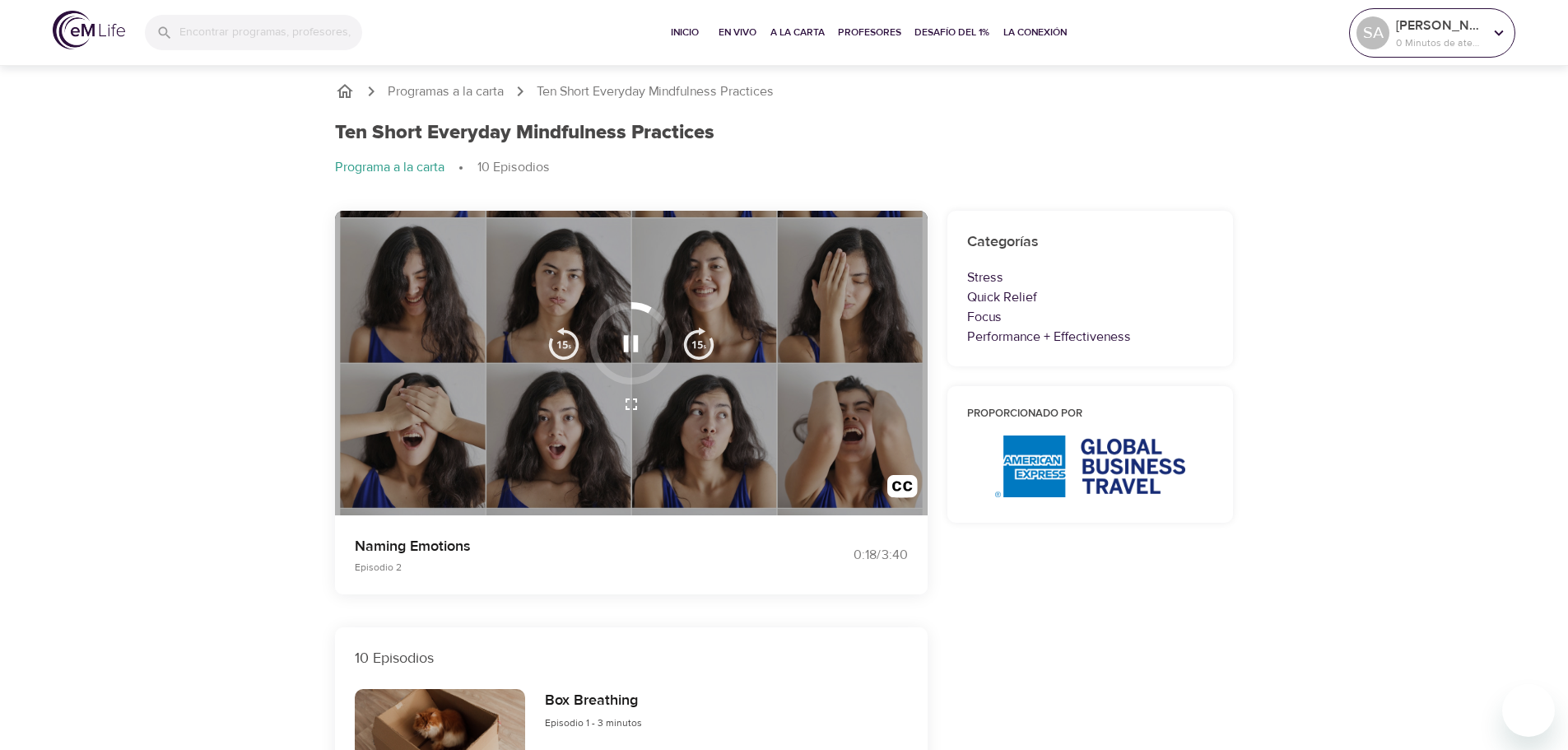
click at [1502, 33] on icon at bounding box center [1499, 32] width 18 height 18
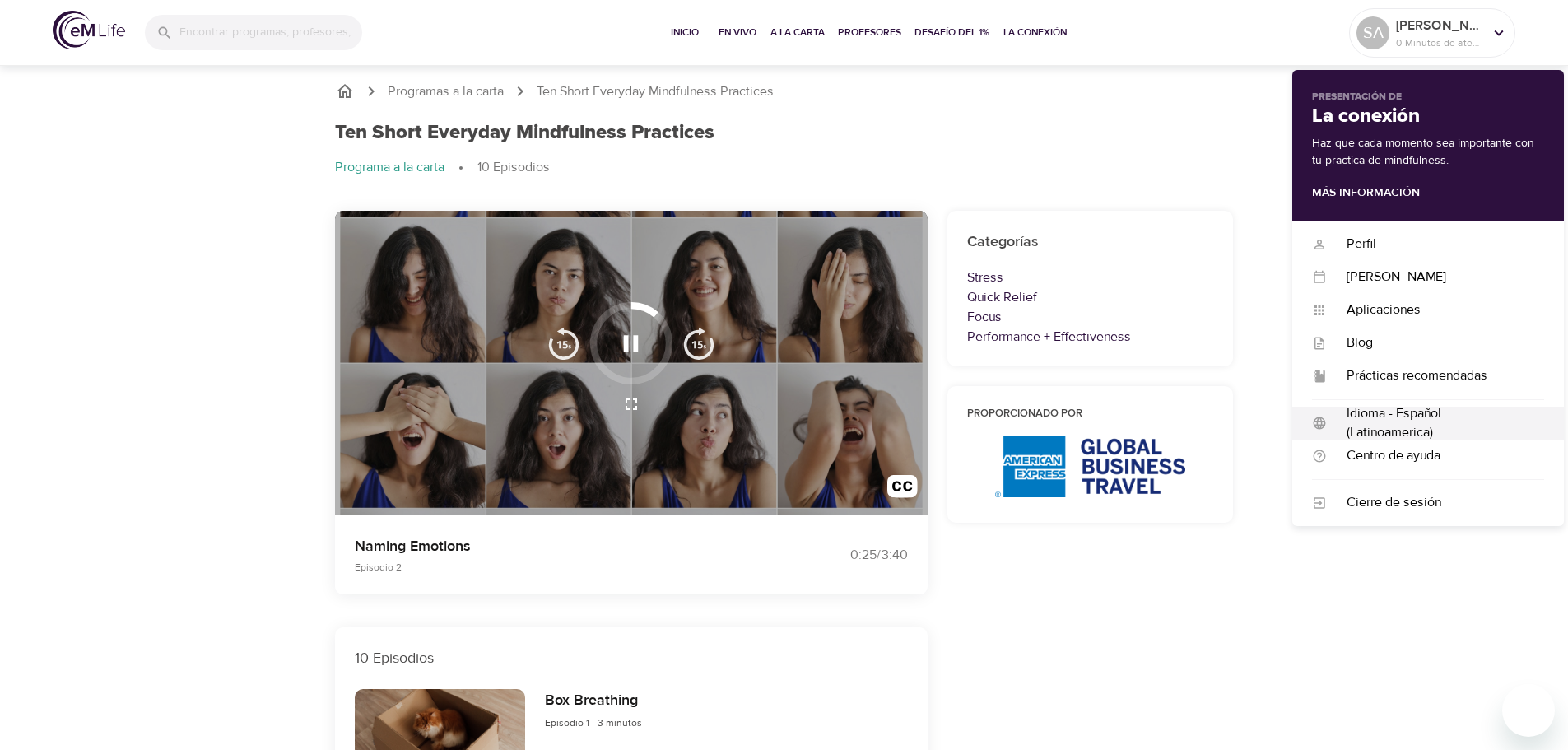
click at [1378, 414] on div "Idioma - Español (Latinoamerica)" at bounding box center [1436, 423] width 217 height 38
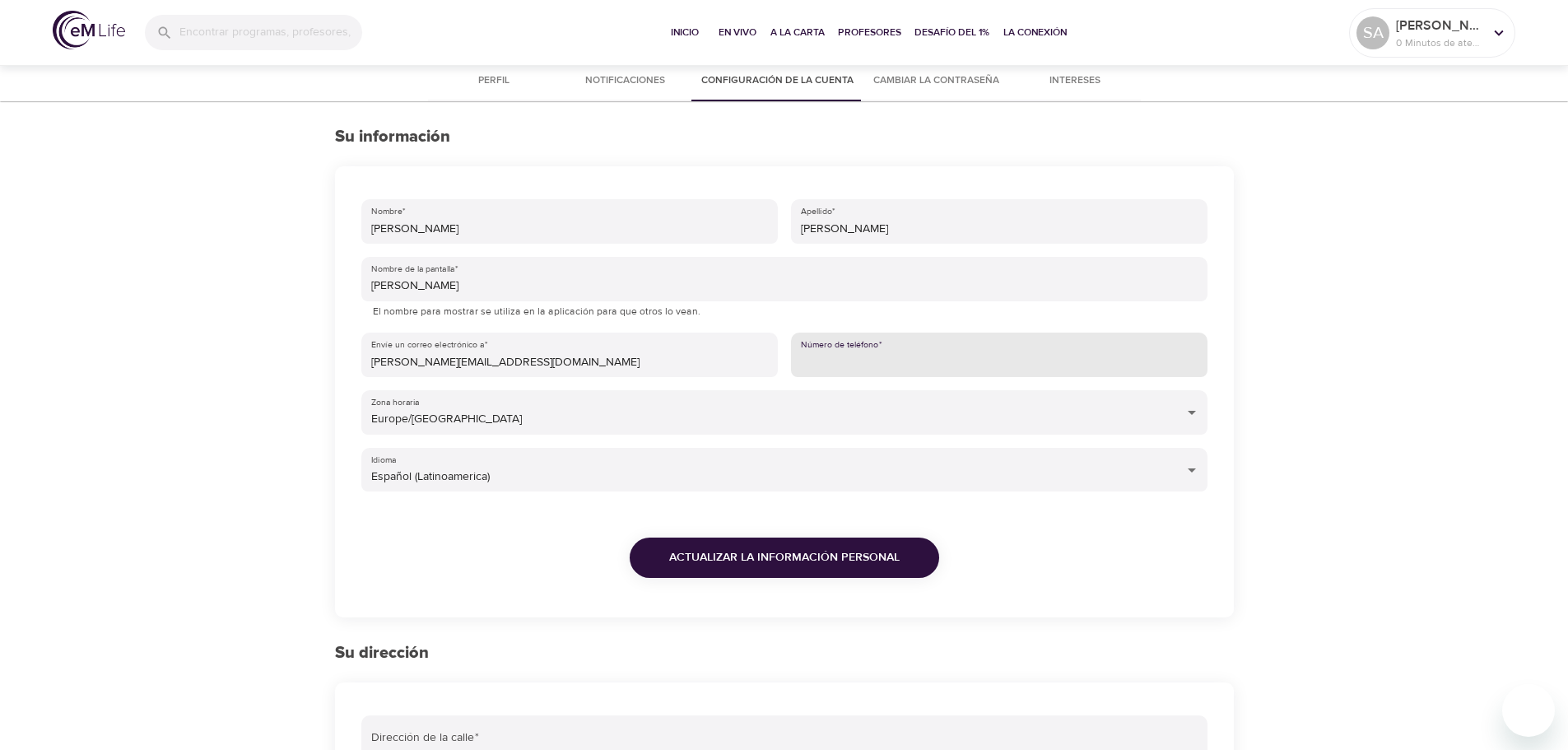
click at [921, 358] on input "Número de teléfono   *" at bounding box center [999, 354] width 417 height 44
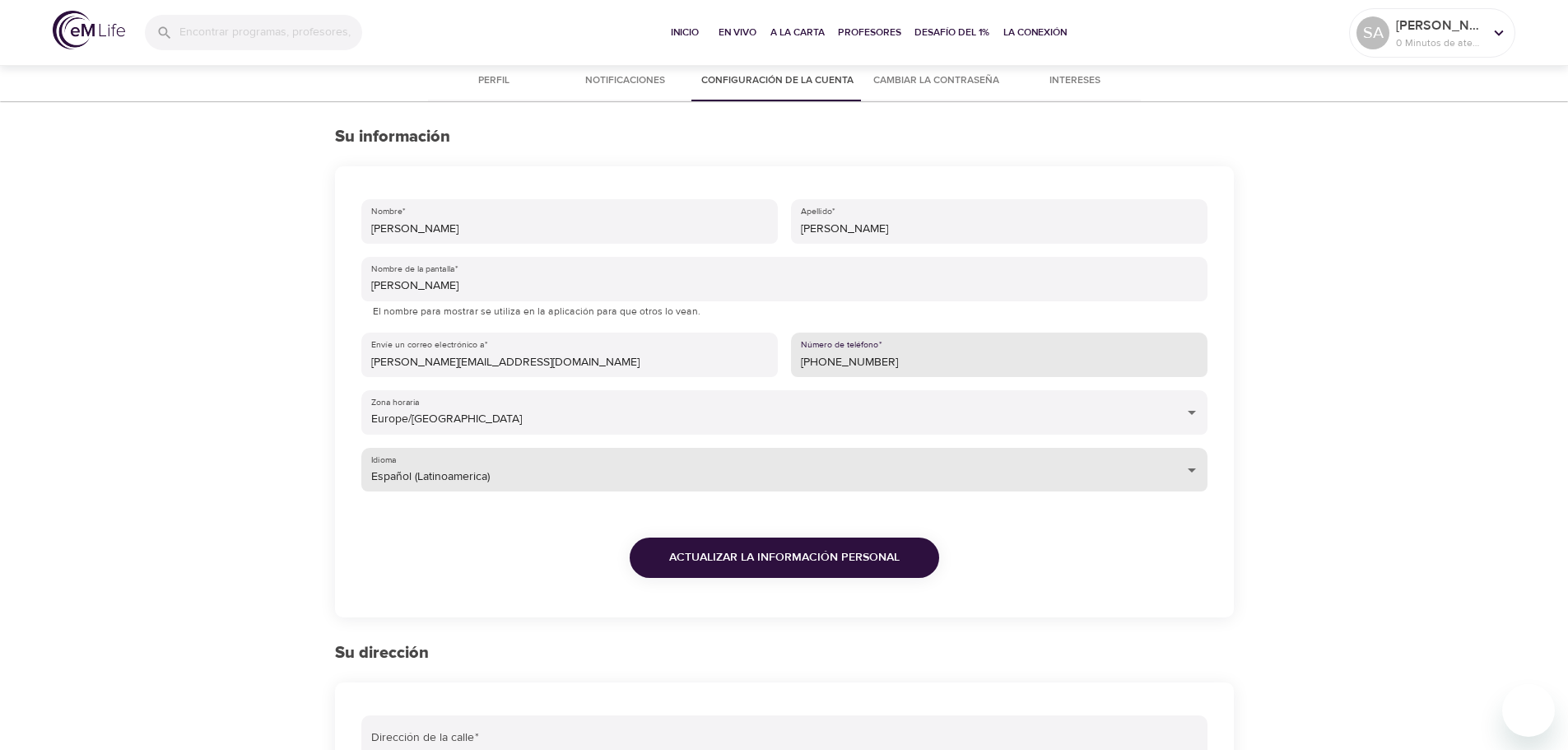
type input "+34656750522"
click at [1193, 472] on body "Inicio En vivo A la carta Profesores Desafío del 1% La Conexión SA Sonia Andrad…" at bounding box center [784, 612] width 1568 height 1226
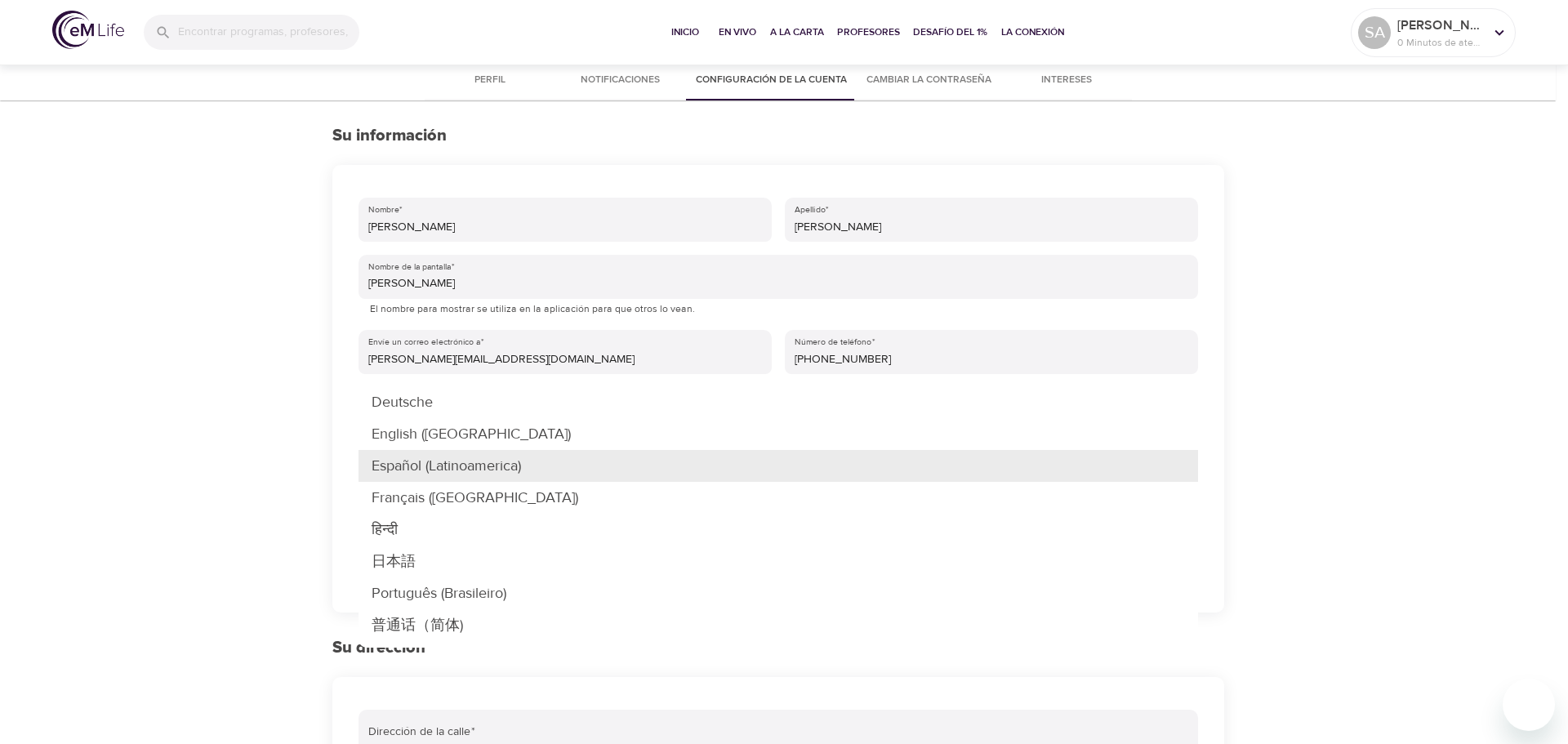
click at [429, 435] on li "English (US)" at bounding box center [778, 435] width 839 height 32
type input "en-US"
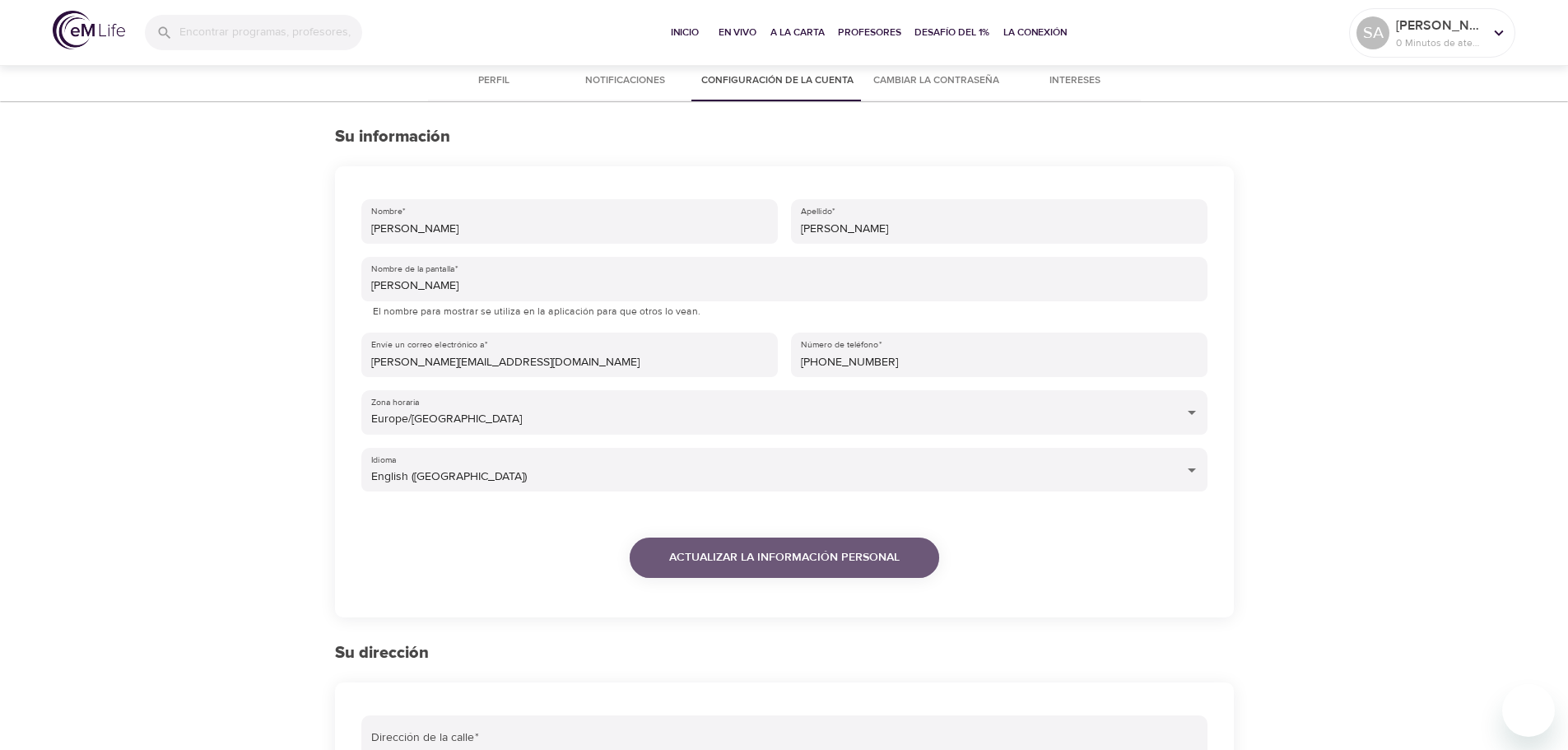
click at [825, 562] on span "Actualizar la información personal" at bounding box center [785, 558] width 231 height 21
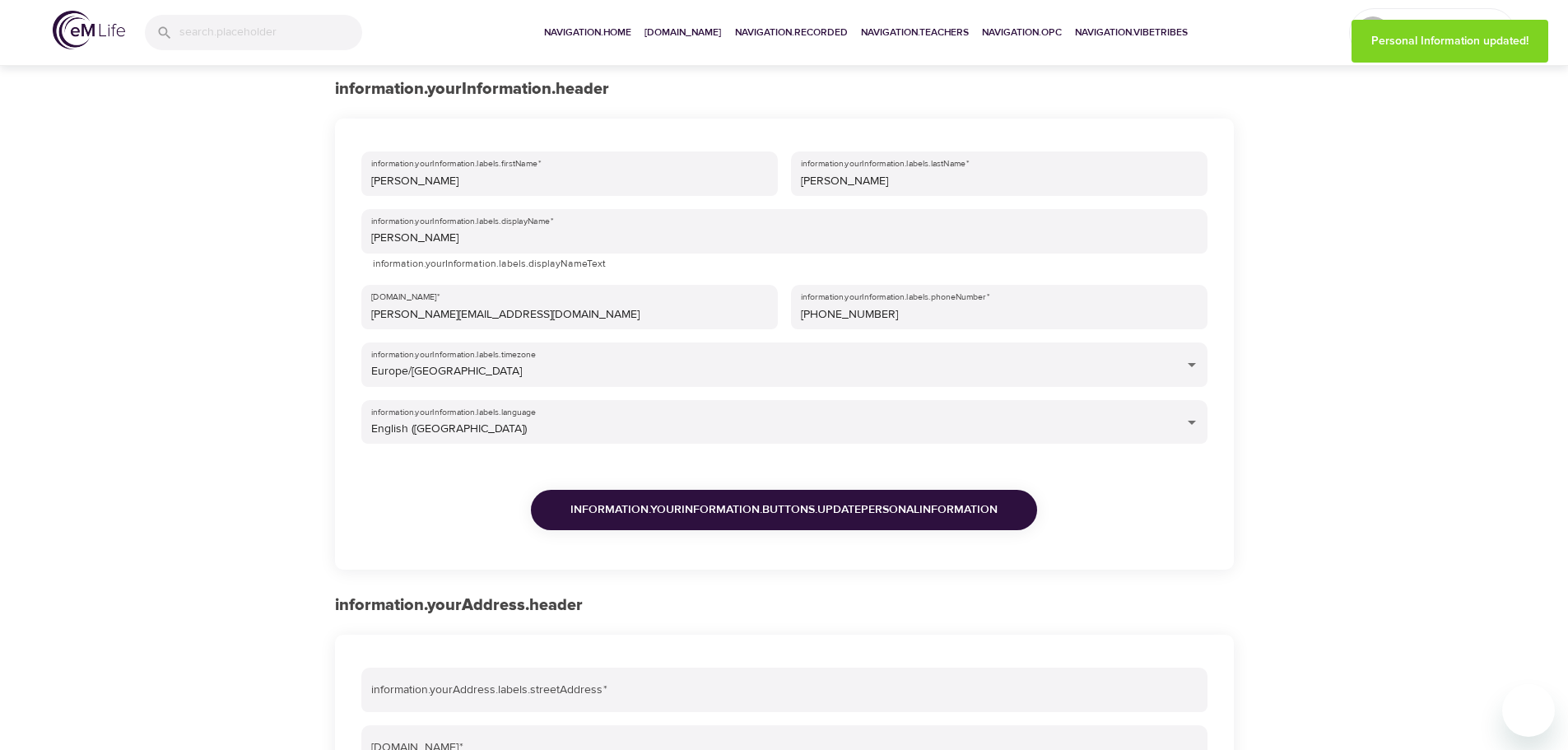
scroll to position [330, 0]
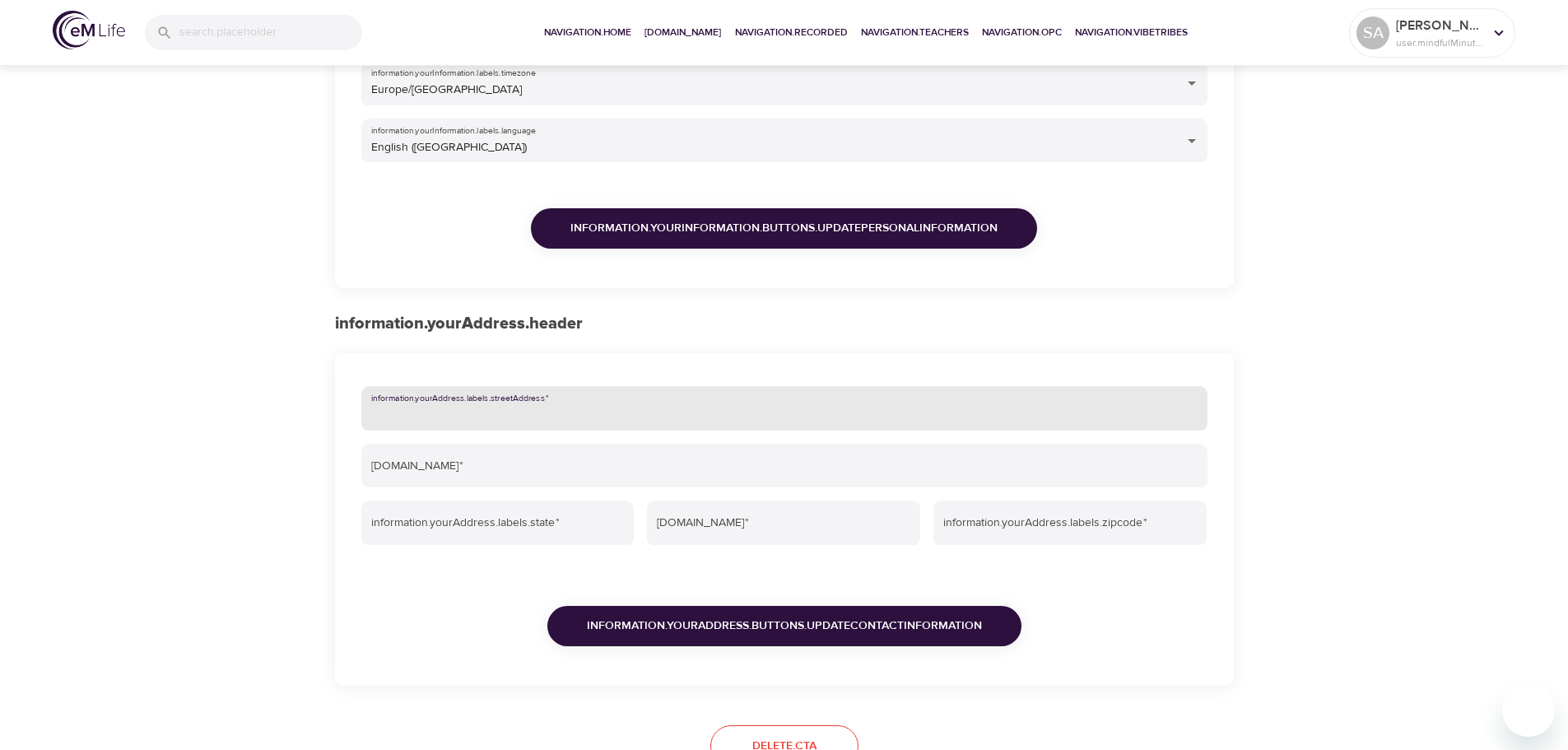
click at [690, 404] on input "information.yourAddress.labels.streetAddress   *" at bounding box center [784, 408] width 846 height 44
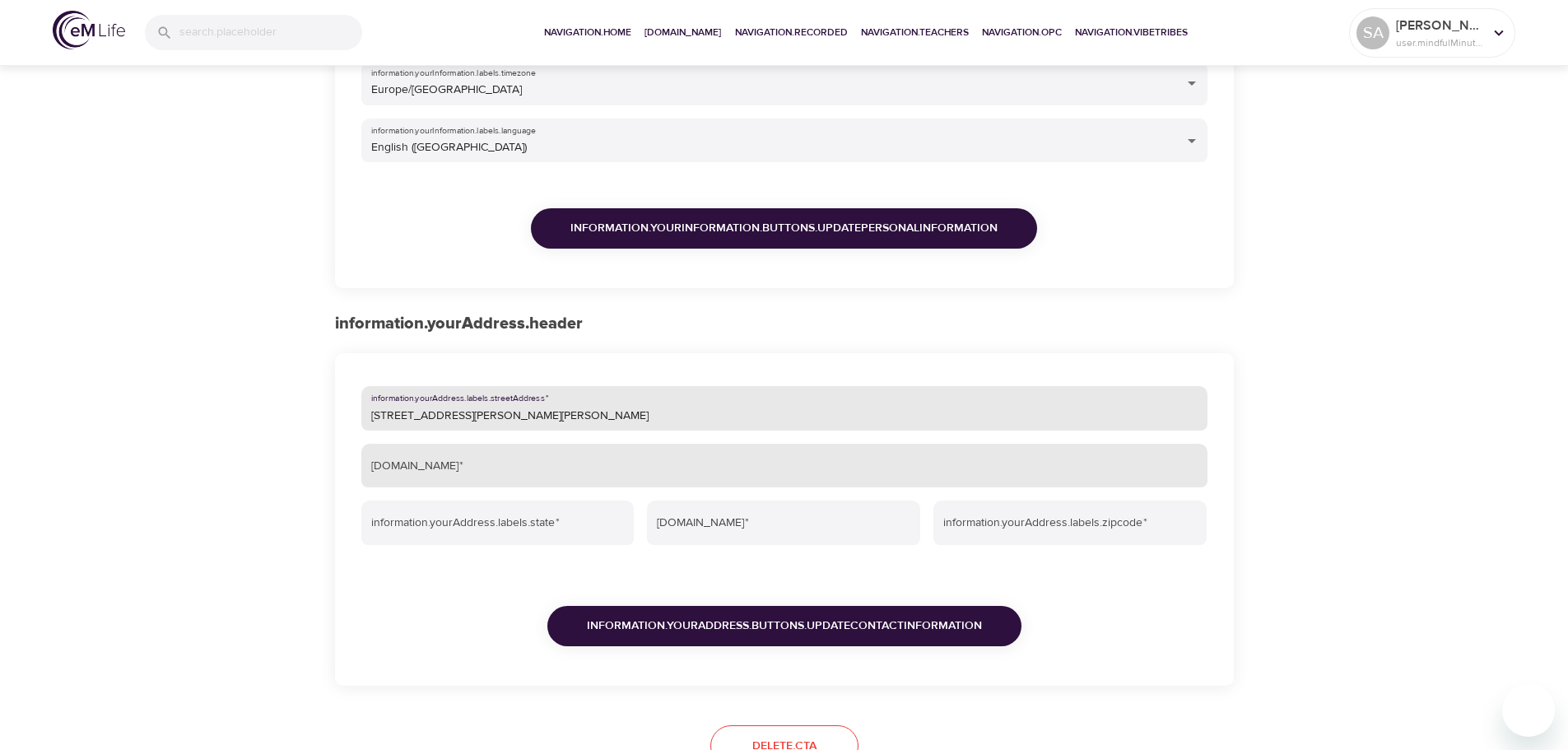
type input "Carrer del Doctor Pi i Molist 65, 2º, 1ª"
click at [647, 466] on input "information.yourAddress.labels.city   *" at bounding box center [784, 466] width 846 height 44
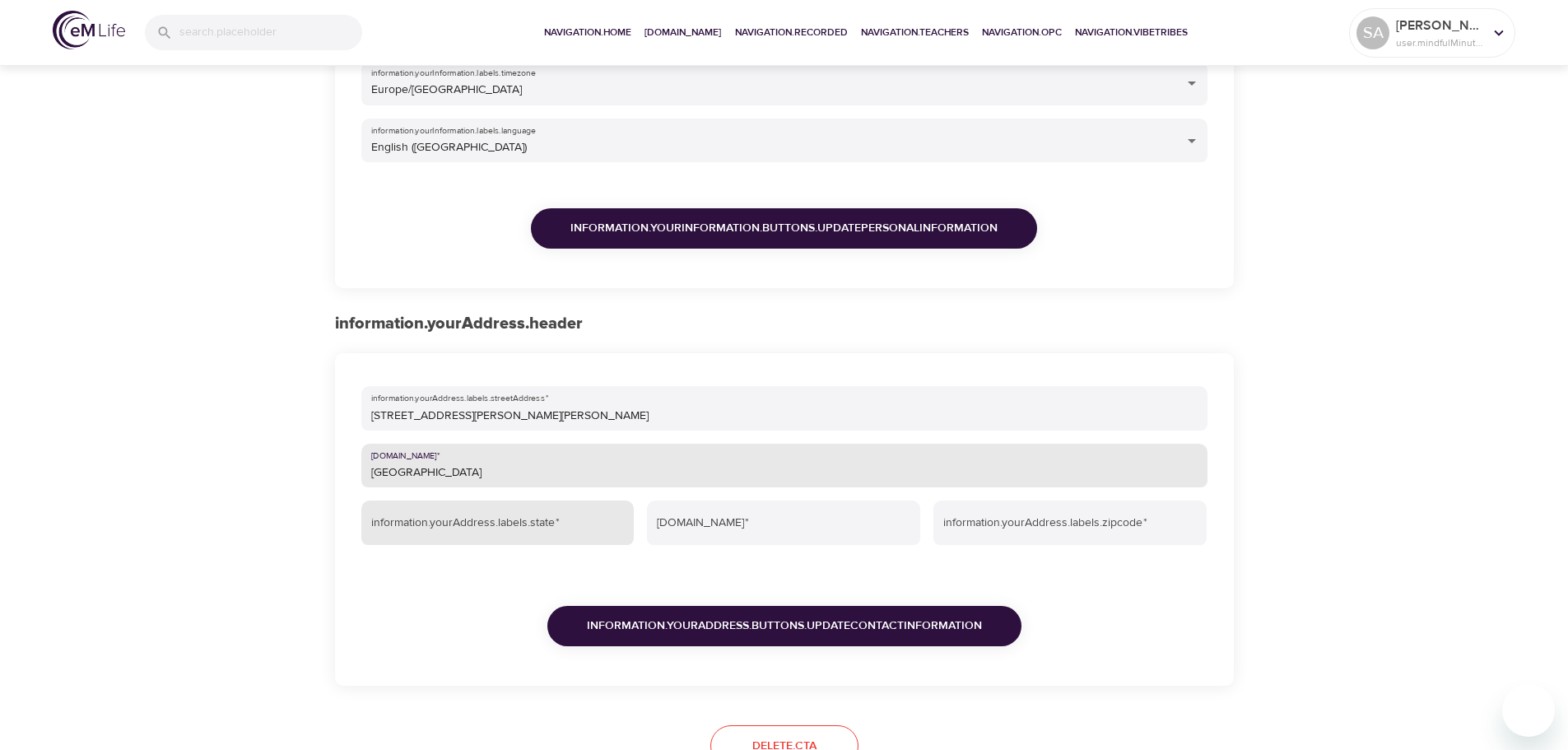
type input "Barcelona"
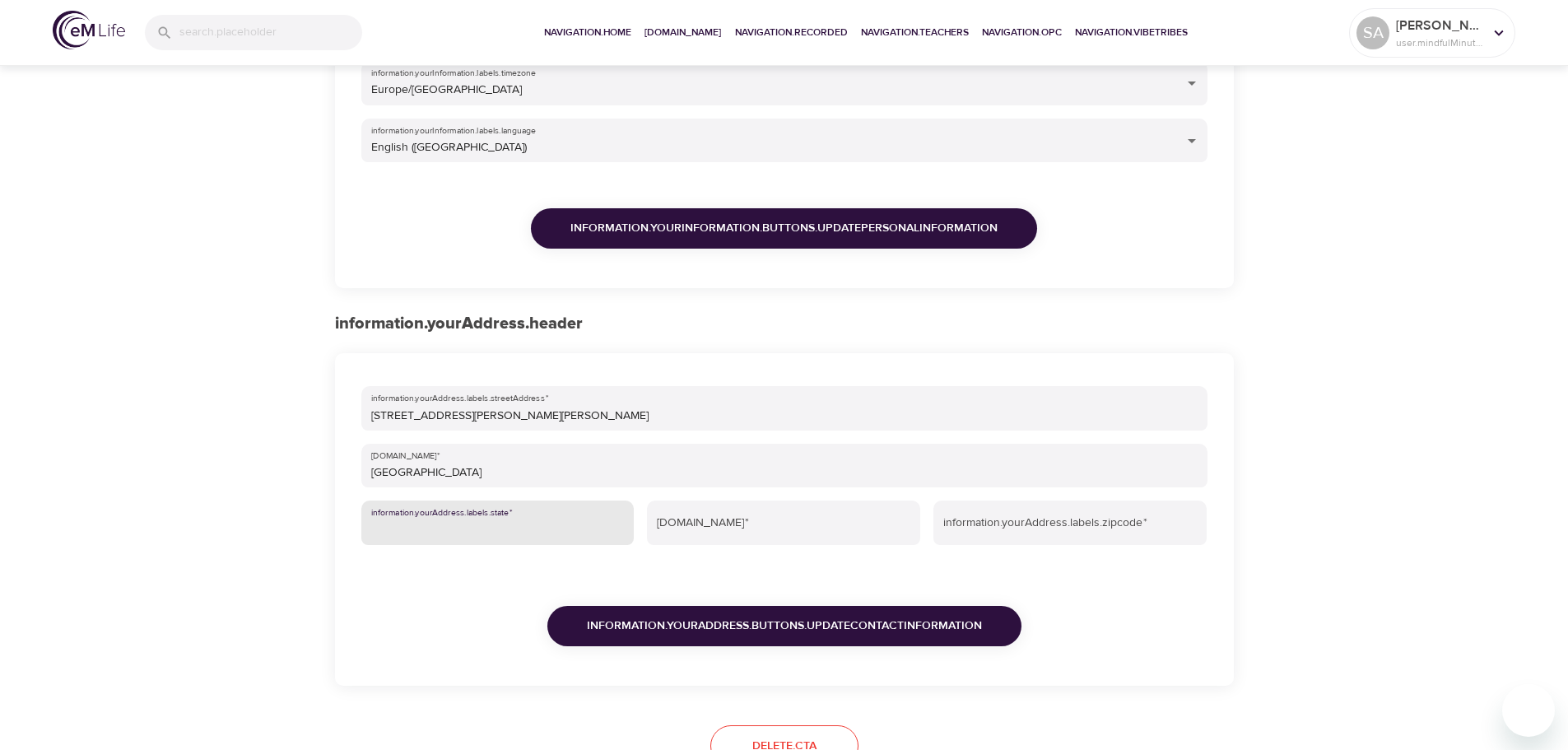
click at [582, 526] on input "information.yourAddress.labels.state   *" at bounding box center [498, 523] width 273 height 44
type input "Barcelona"
type input "Spain"
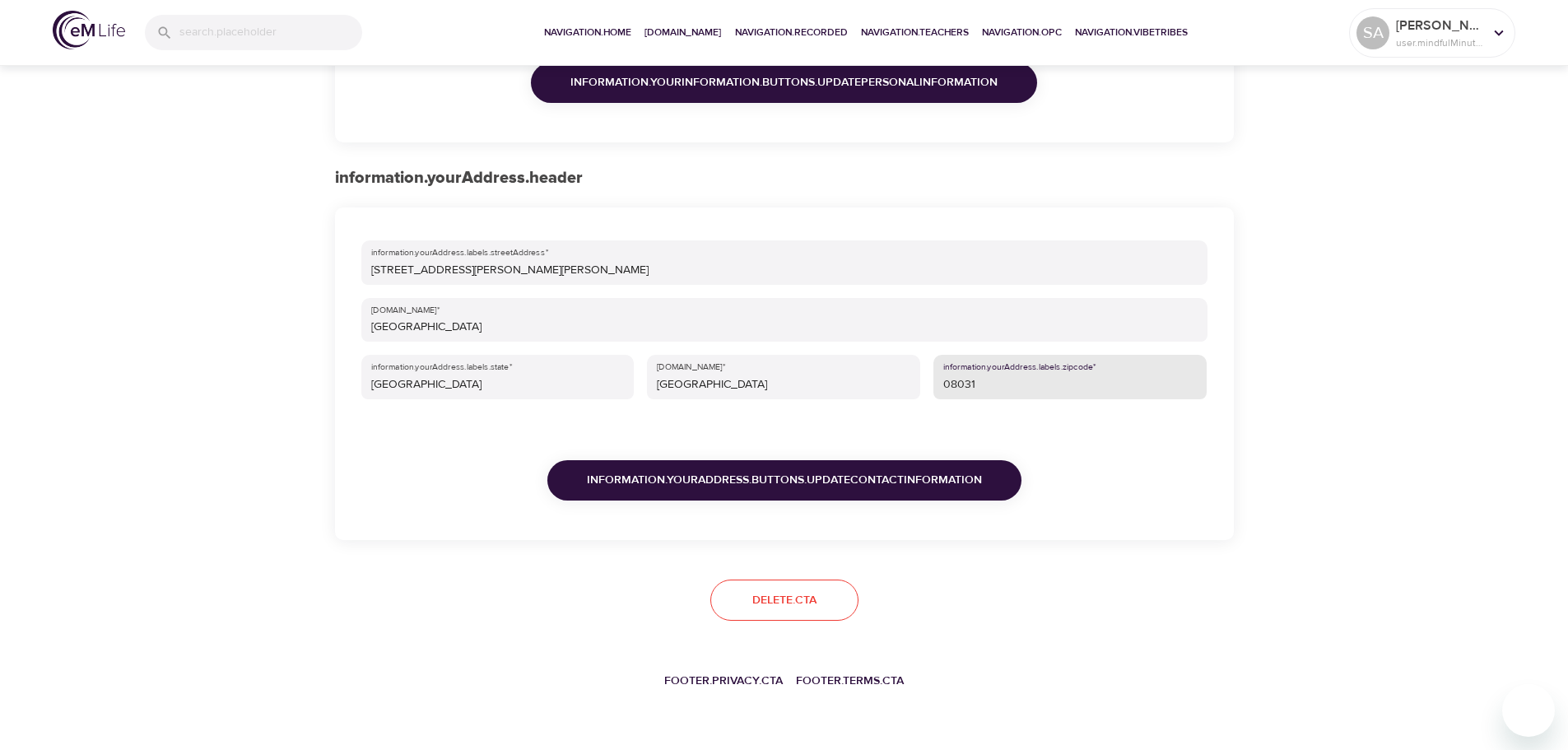
scroll to position [476, 0]
type input "08031"
drag, startPoint x: 822, startPoint y: 478, endPoint x: 904, endPoint y: 488, distance: 82.6
click at [822, 478] on span "information.yourAddress.buttons.updateContactInformation" at bounding box center [784, 479] width 395 height 21
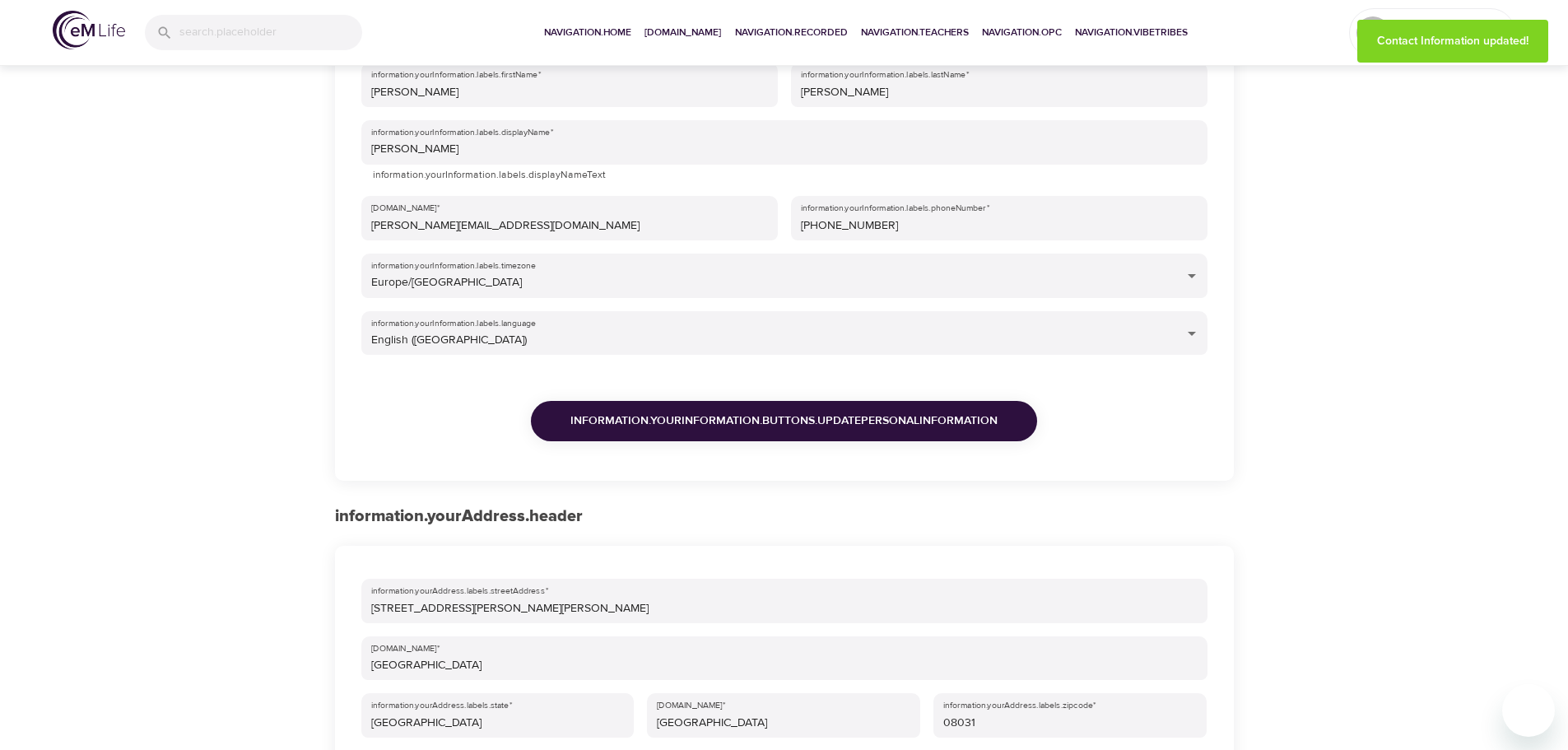
scroll to position [0, 0]
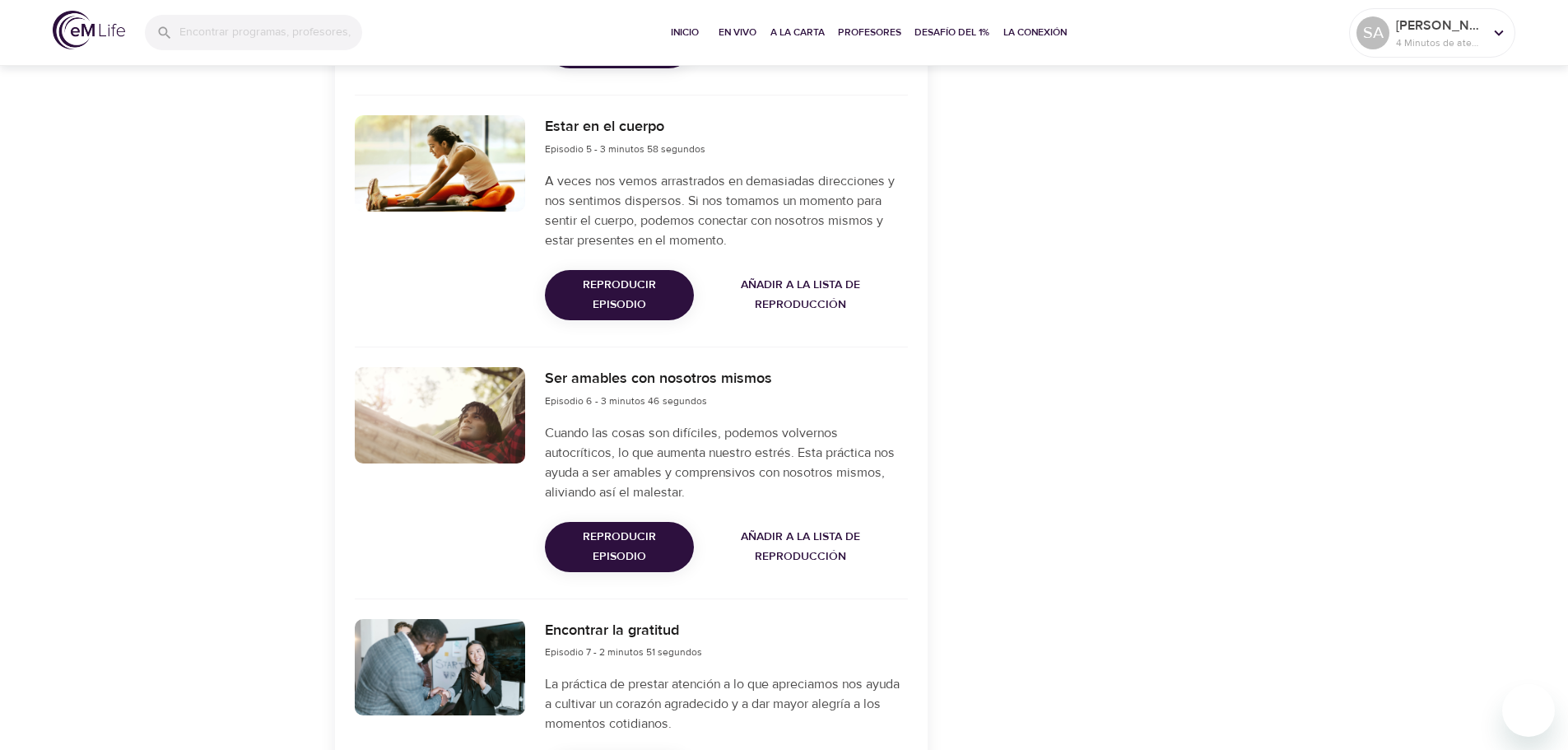
scroll to position [1564, 0]
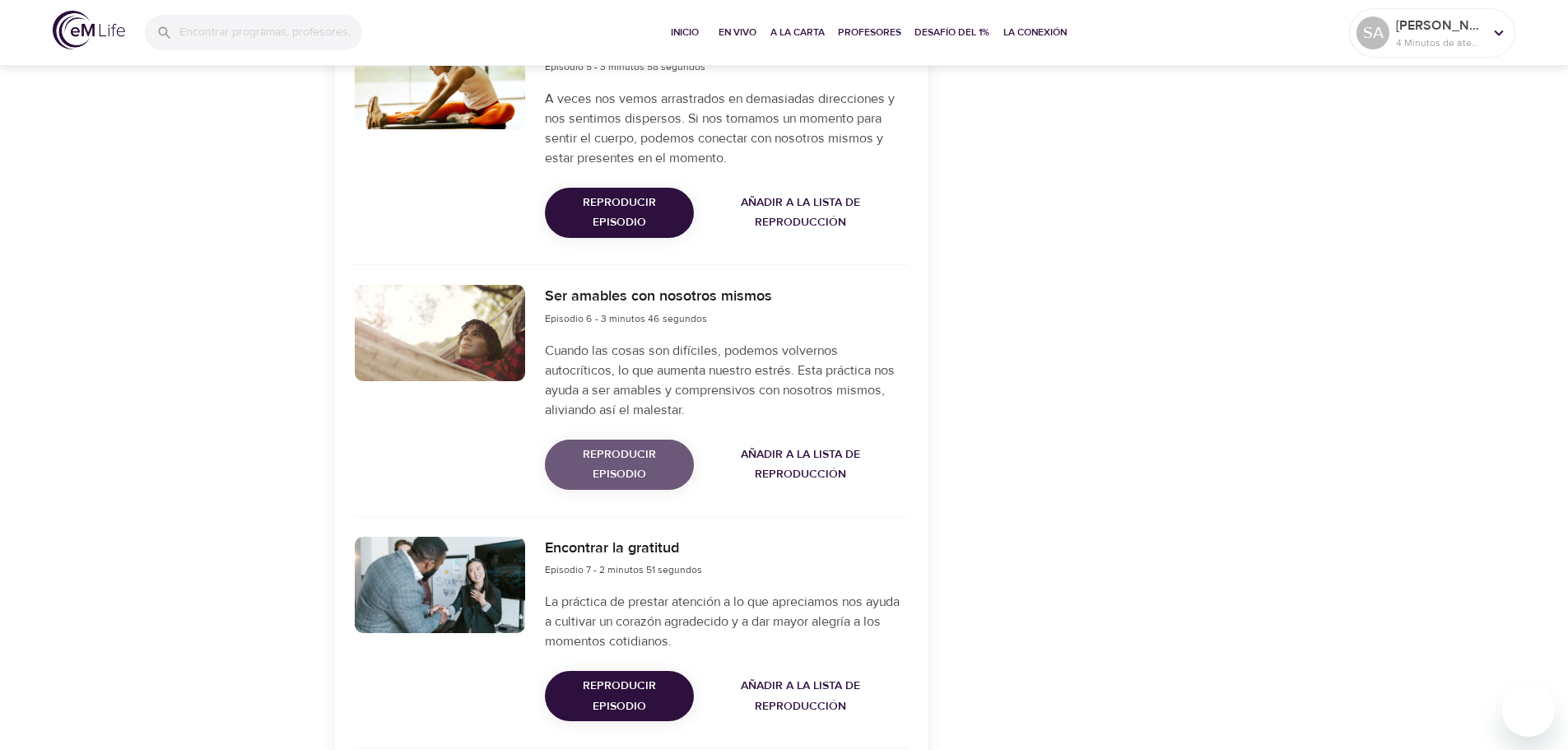
click at [624, 475] on span "Reproducir episodio" at bounding box center [619, 465] width 122 height 40
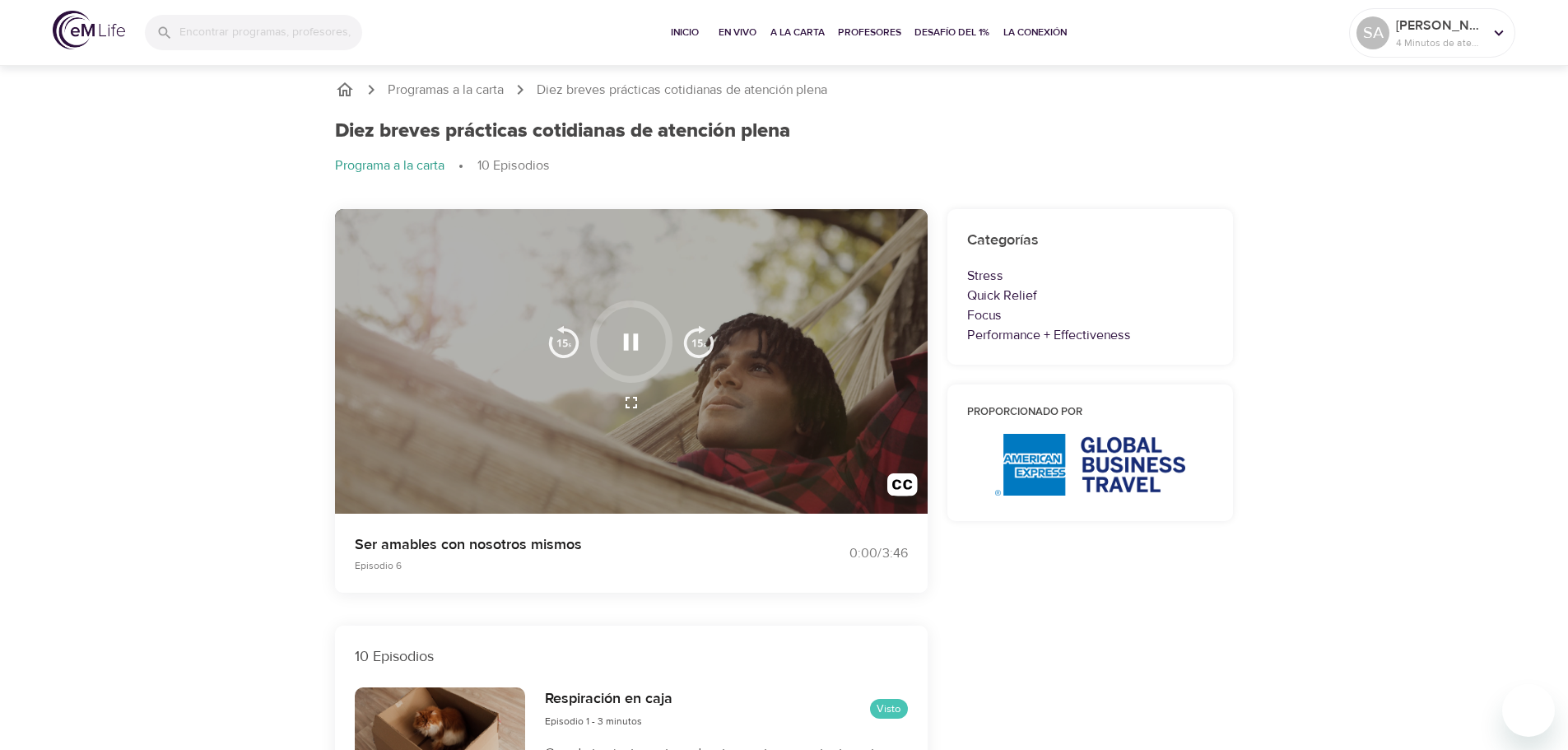
scroll to position [0, 0]
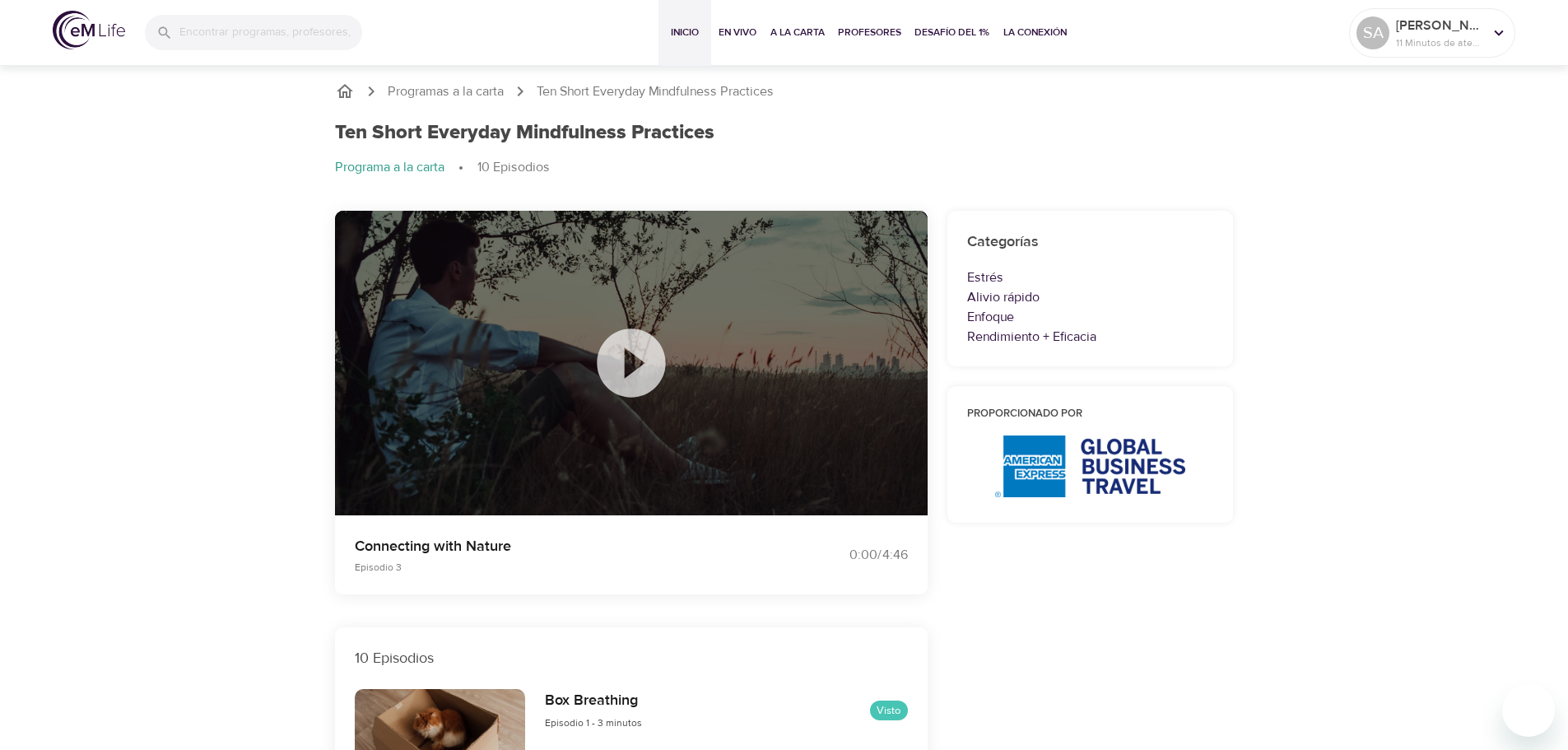
click at [682, 38] on span "Inicio" at bounding box center [685, 32] width 39 height 17
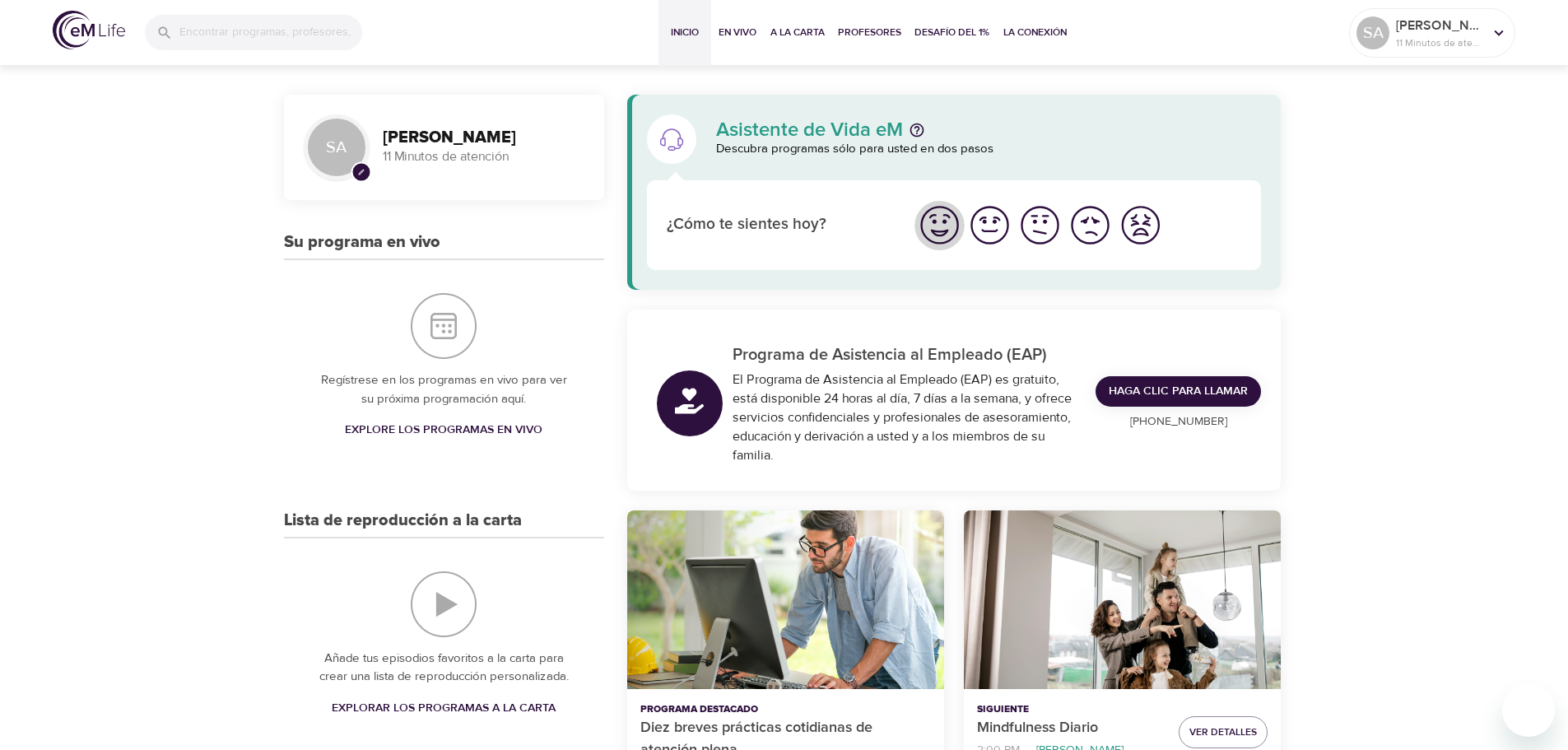
click at [944, 233] on img "Me siento bien" at bounding box center [939, 225] width 45 height 45
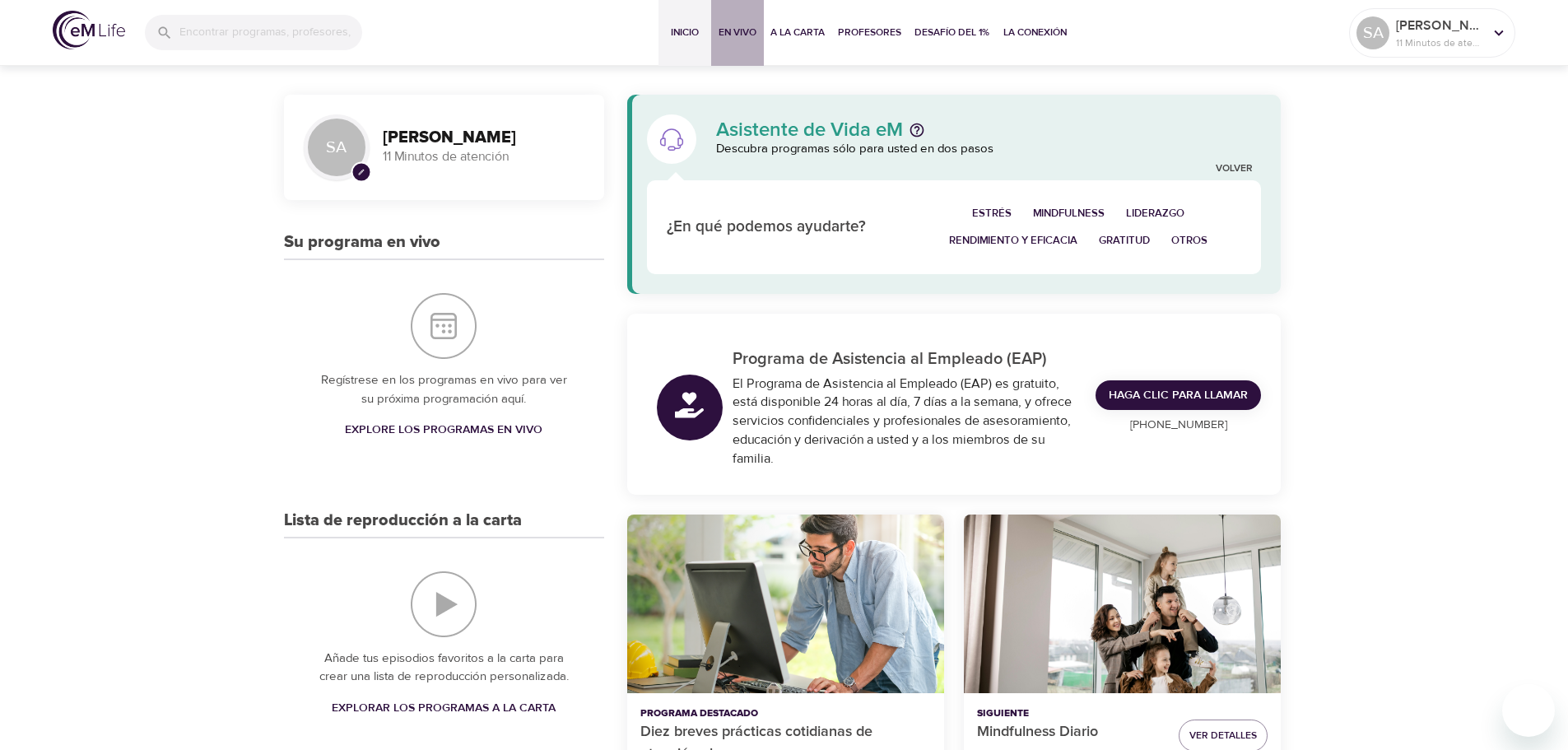
click at [739, 31] on span "En vivo" at bounding box center [738, 32] width 39 height 17
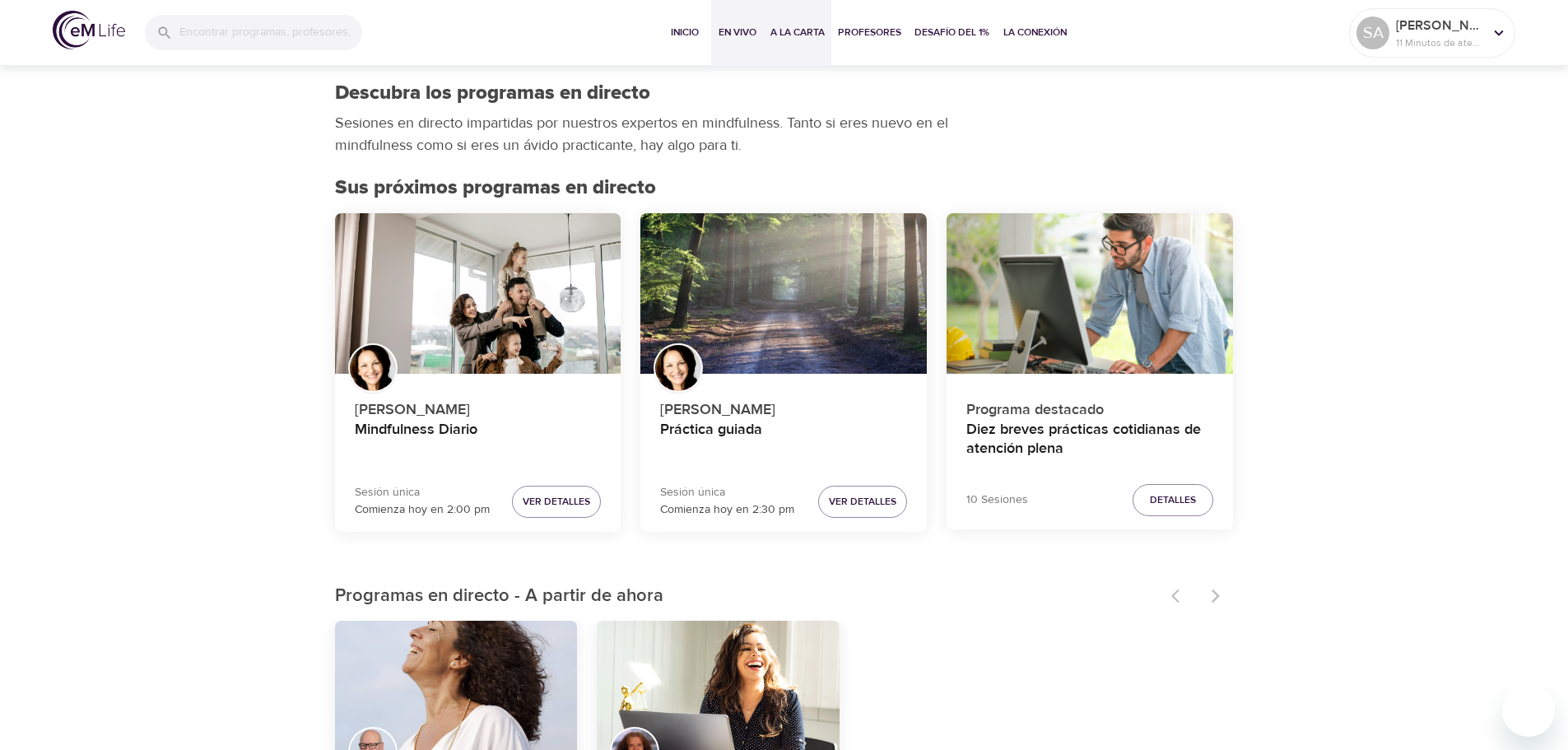
click at [799, 37] on span "A la carta" at bounding box center [798, 32] width 55 height 17
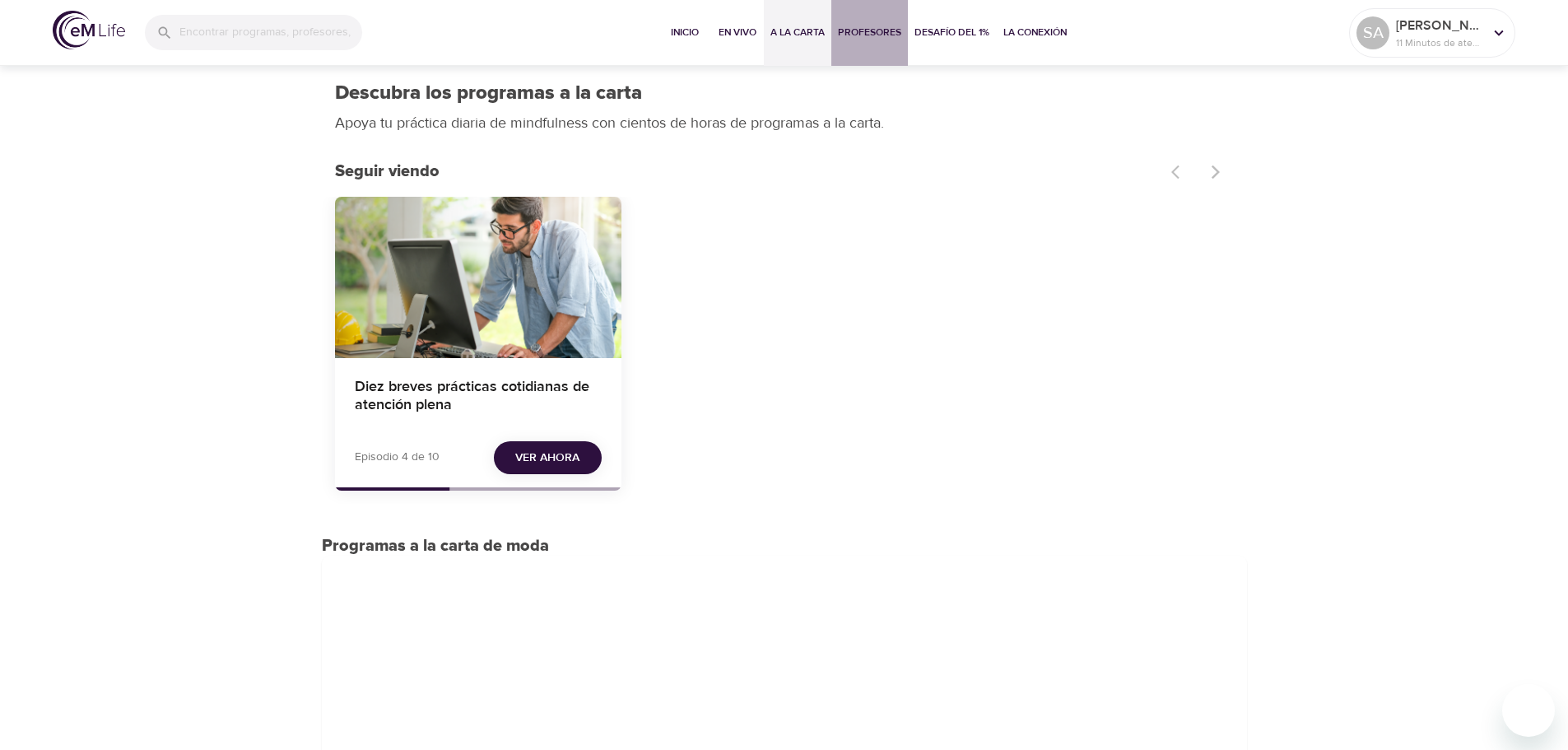
click at [879, 36] on span "Profesores" at bounding box center [869, 32] width 63 height 17
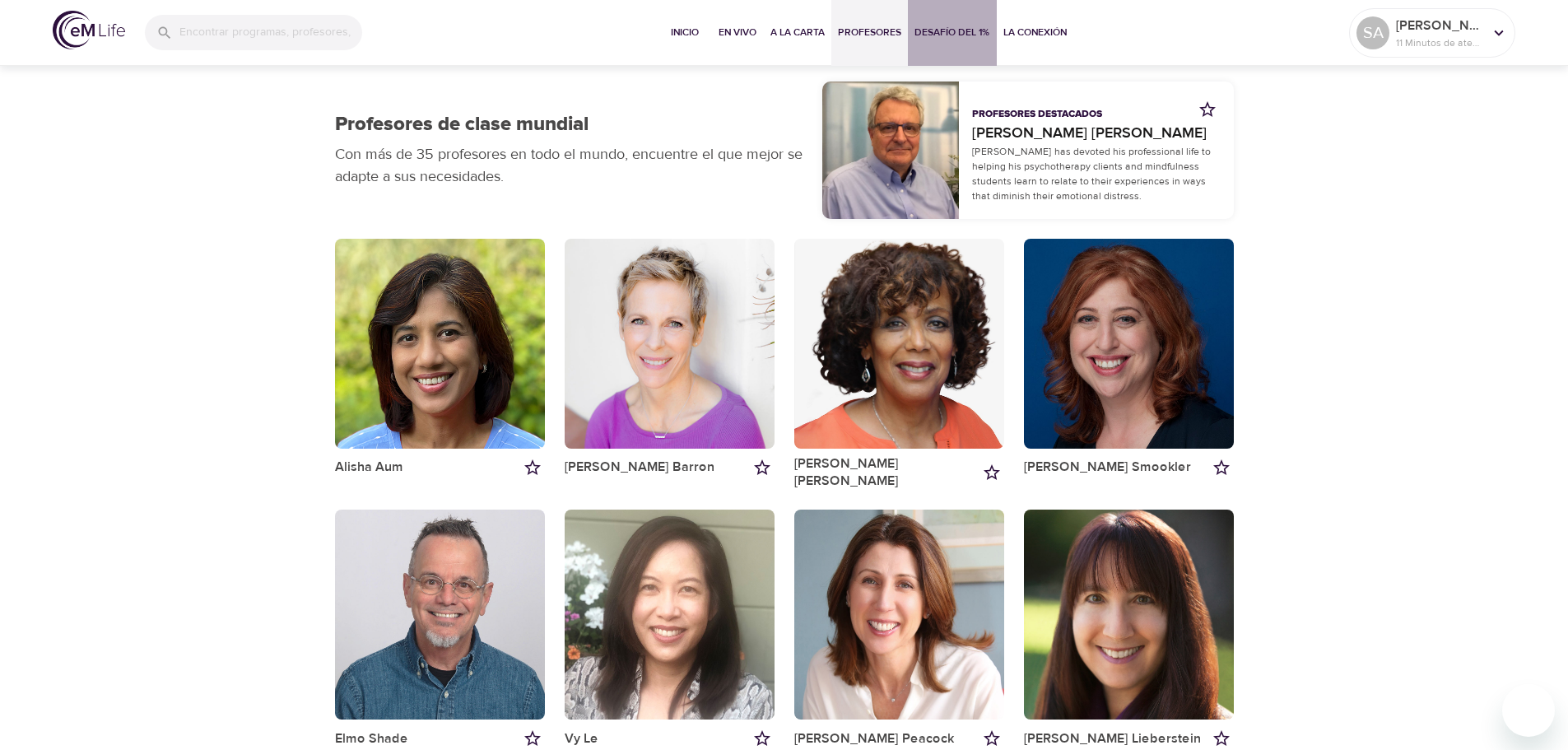
click at [952, 35] on span "Desafío del 1%" at bounding box center [952, 32] width 76 height 17
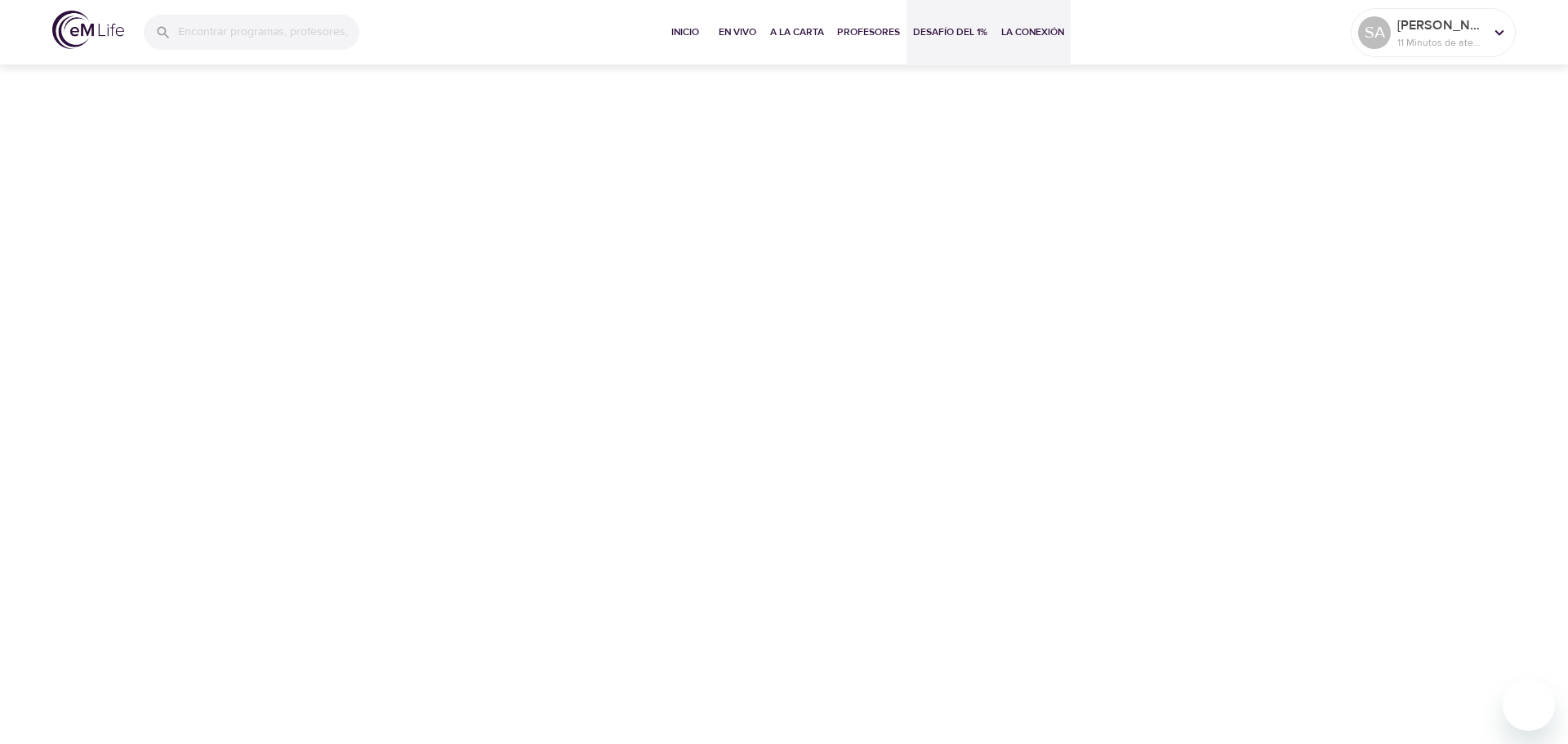
click at [1012, 34] on span "La Conexión" at bounding box center [1033, 32] width 63 height 17
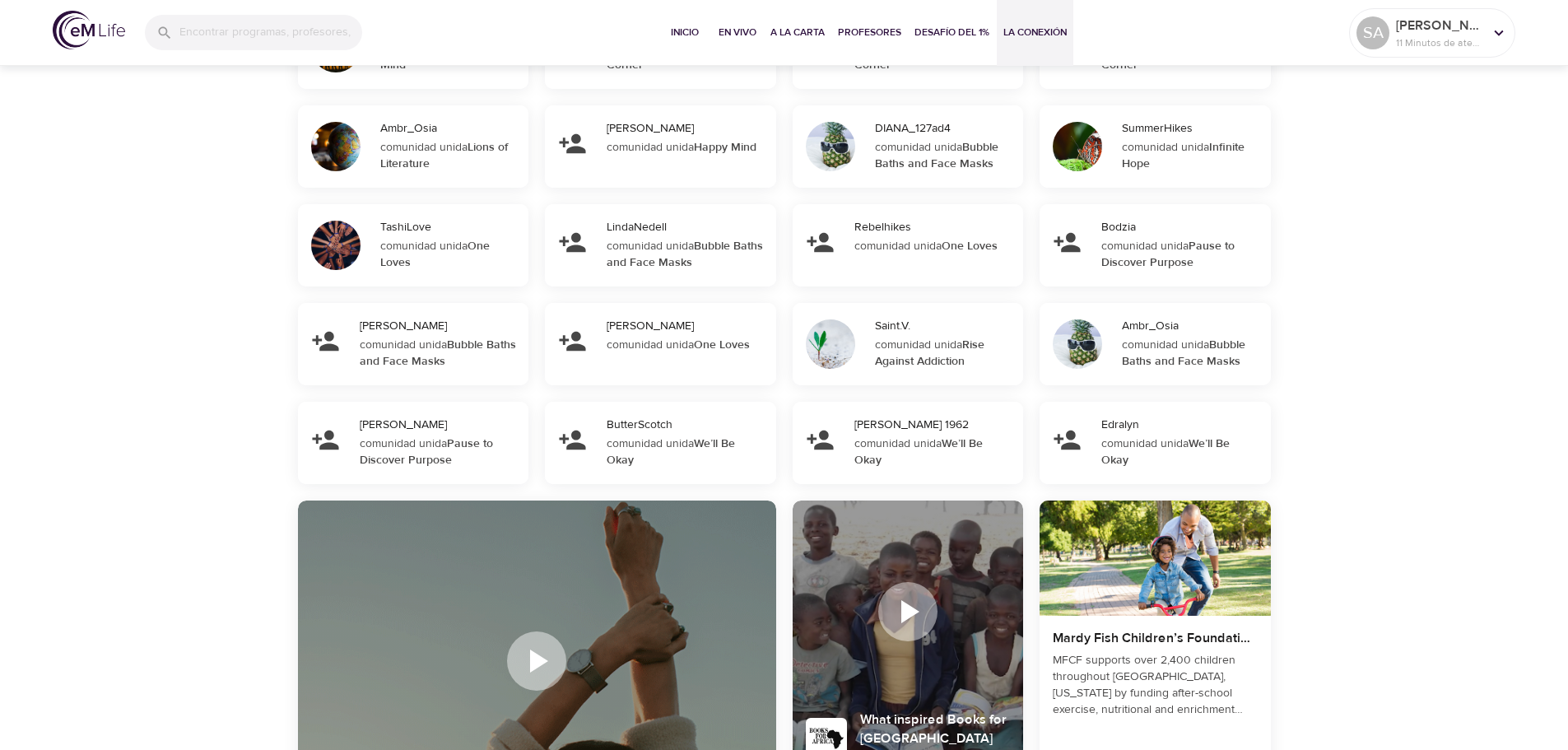
scroll to position [1729, 0]
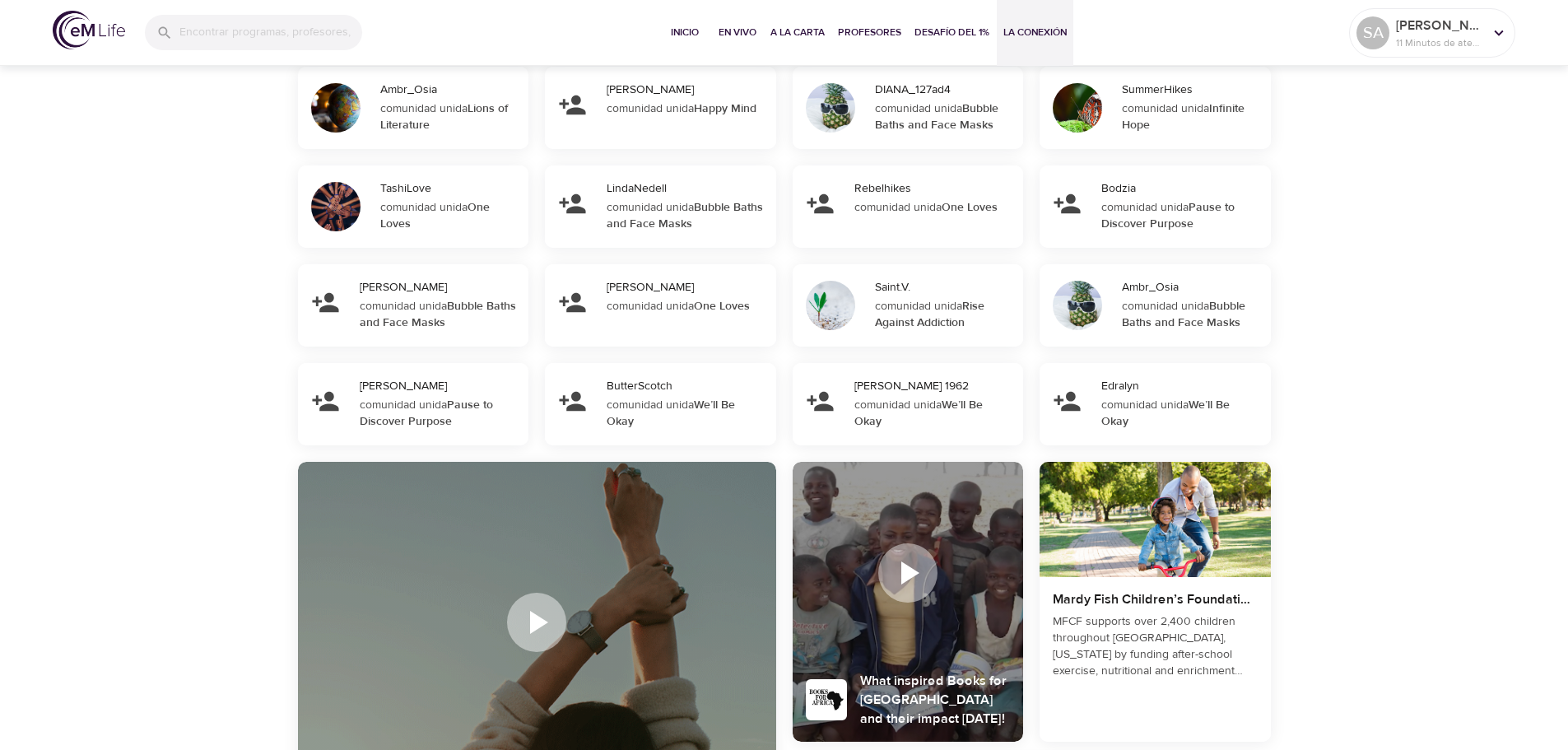
click at [79, 28] on img at bounding box center [89, 30] width 73 height 38
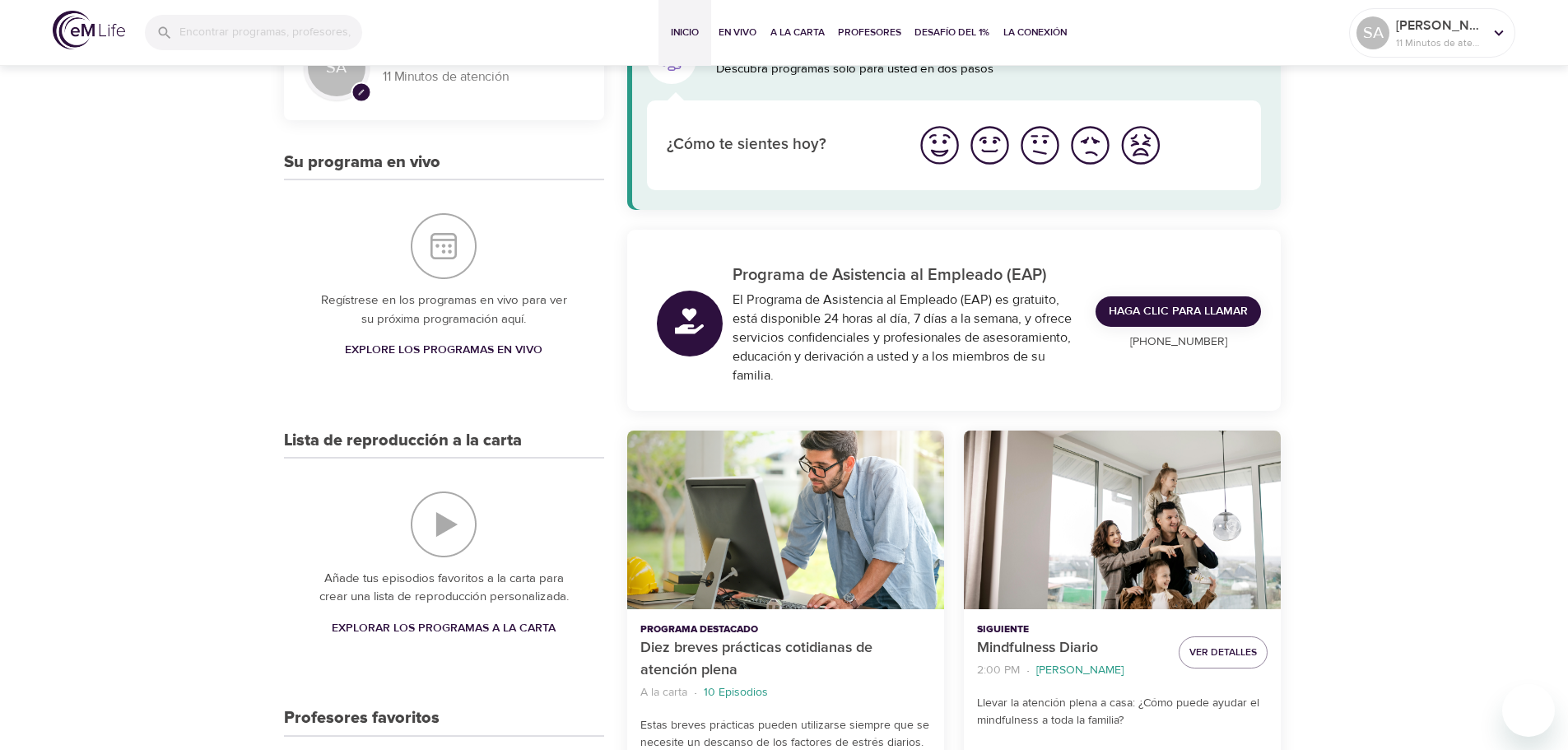
scroll to position [330, 0]
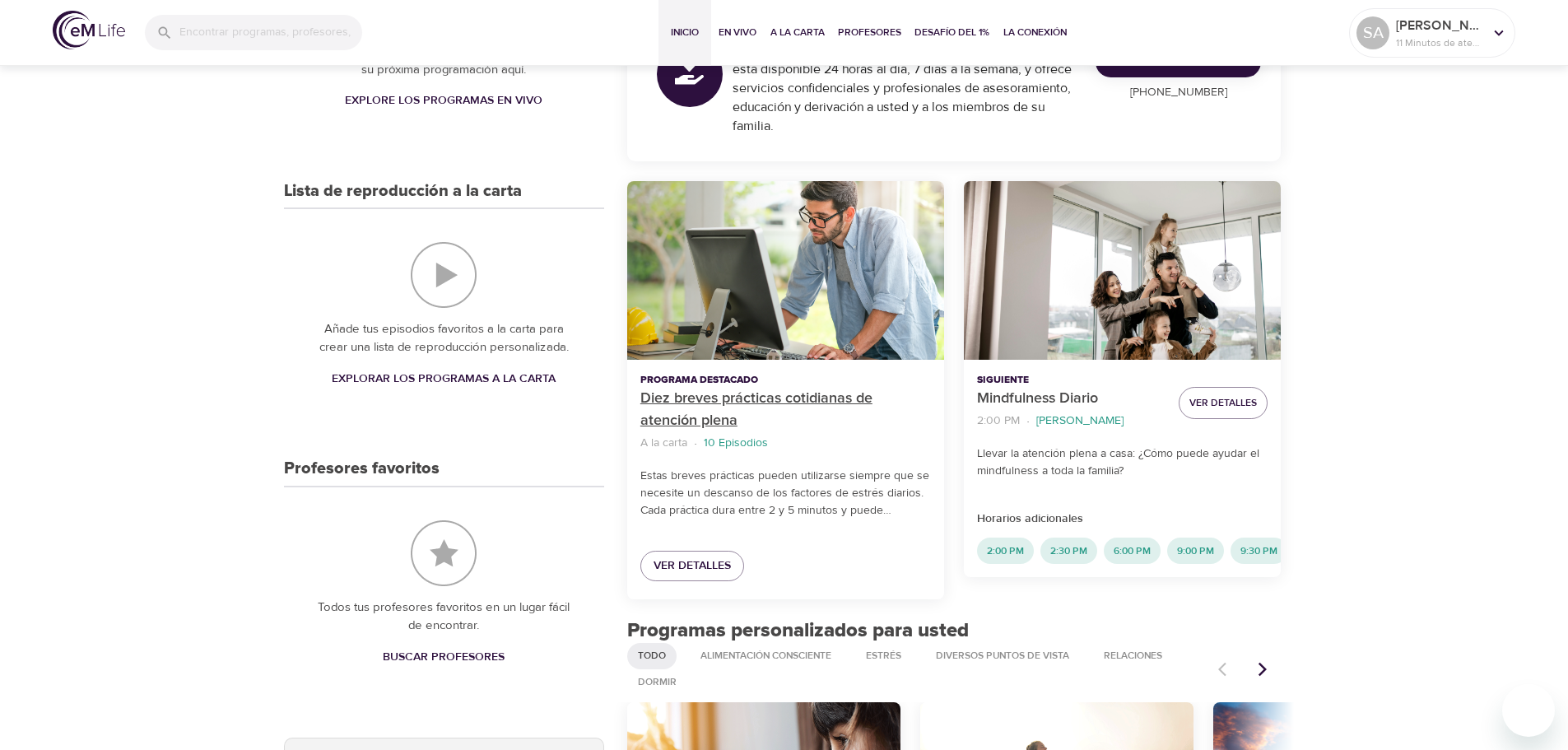
click at [844, 417] on p "Diez breves prácticas cotidianas de atención plena" at bounding box center [786, 410] width 290 height 44
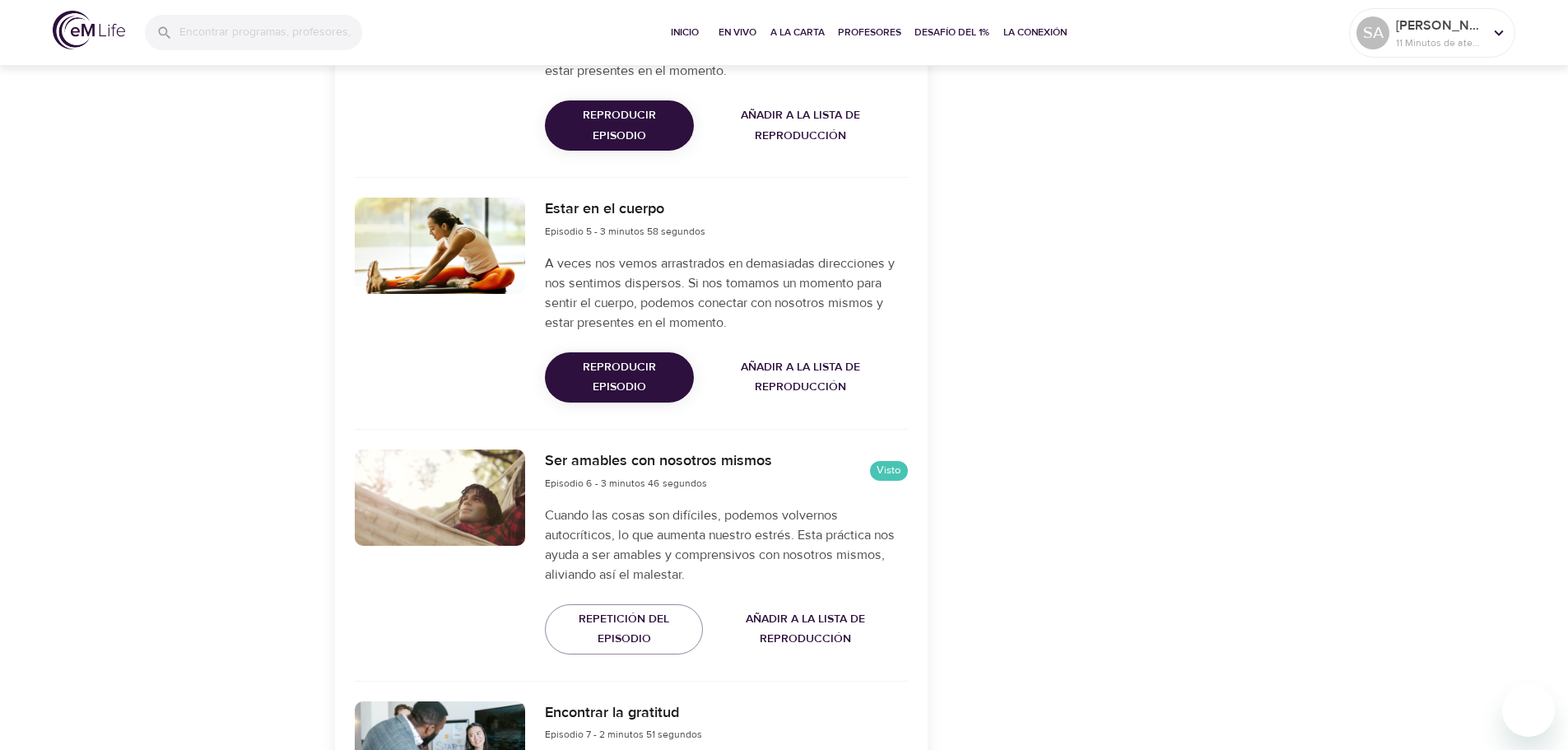
scroll to position [1482, 0]
